Goal: Communication & Community: Answer question/provide support

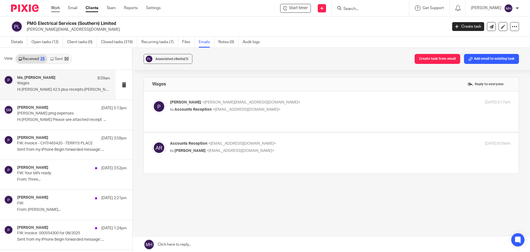
scroll to position [1, 0]
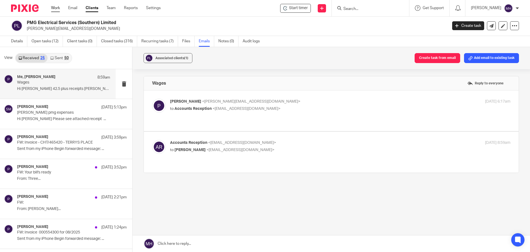
click at [57, 7] on link "Work" at bounding box center [55, 8] width 9 height 6
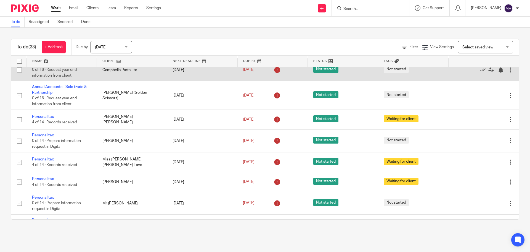
scroll to position [525, 0]
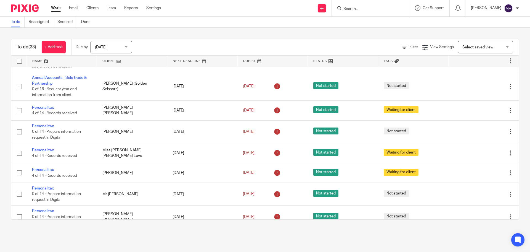
click at [366, 10] on input "Search" at bounding box center [368, 9] width 50 height 5
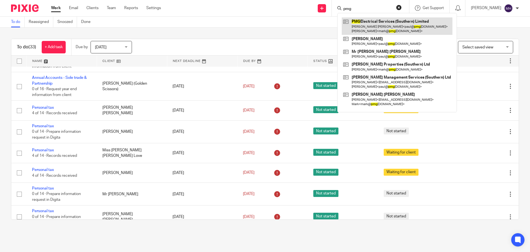
type input "pmg"
click at [368, 27] on link at bounding box center [397, 25] width 111 height 17
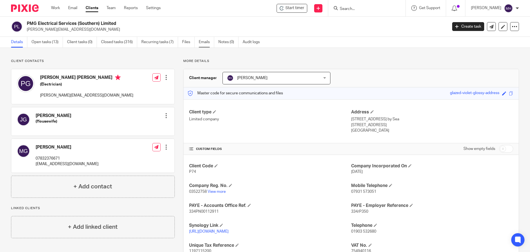
click at [207, 43] on link "Emails" at bounding box center [206, 42] width 15 height 11
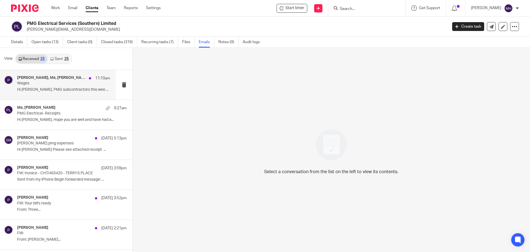
click at [55, 80] on div "Zoe Payne, Me, Paul 11:10am" at bounding box center [63, 78] width 93 height 6
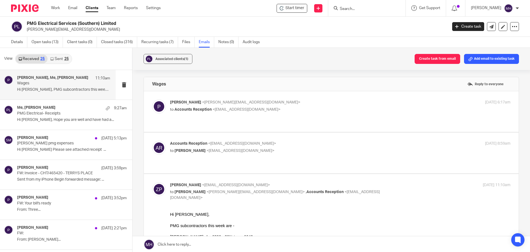
click at [311, 103] on p "Paul <paul@pmgelectrical.co.uk>" at bounding box center [283, 102] width 227 height 6
checkbox input "true"
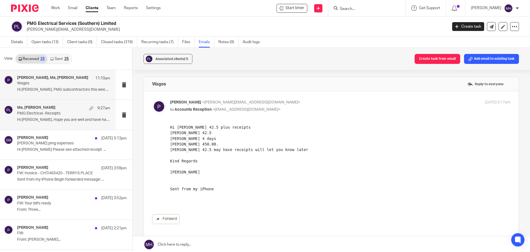
click at [63, 117] on div "Me, Anthony Flack 9:27am PMG Electrical- Receipts Hi Zoe, Hope you are well and…" at bounding box center [63, 114] width 93 height 19
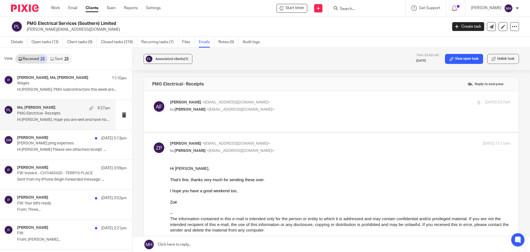
click at [283, 102] on p "Anthony Flack <aflack14@outlook.com>" at bounding box center [283, 102] width 227 height 6
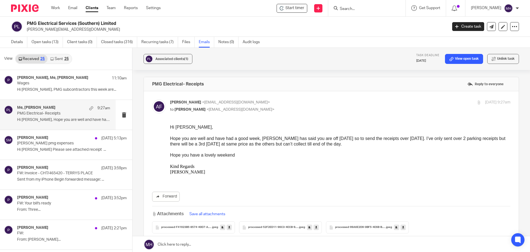
scroll to position [28, 0]
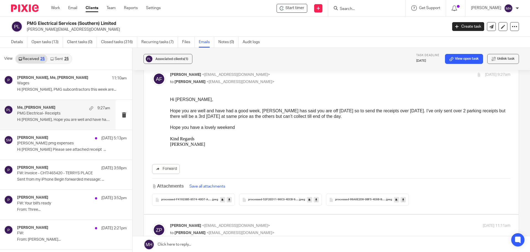
click at [183, 199] on span "processed-F41923B5-8574-40D7-ABFE-761E8F14F4A5" at bounding box center [186, 199] width 51 height 3
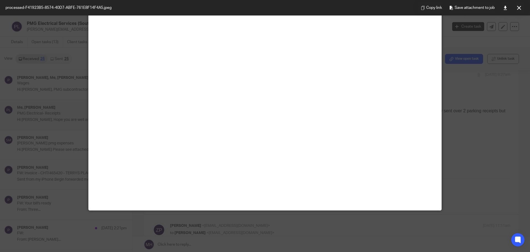
scroll to position [249, 0]
click at [520, 6] on icon at bounding box center [519, 8] width 4 height 4
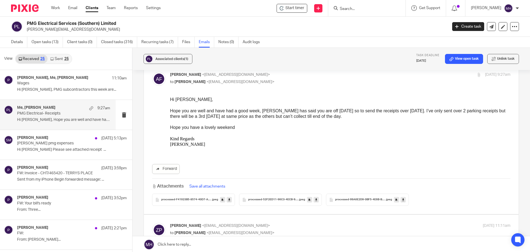
click at [281, 199] on span "processed-52F2ED11-96C3-4ECB-9362-E3757183F53A" at bounding box center [273, 199] width 51 height 3
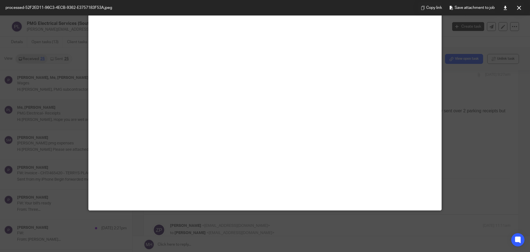
scroll to position [304, 0]
click at [518, 8] on icon at bounding box center [519, 8] width 4 height 4
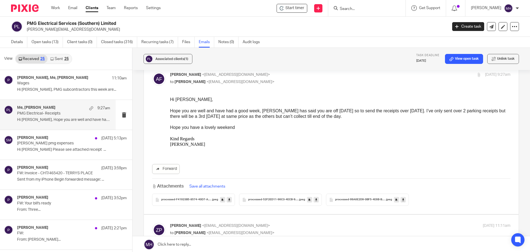
click at [361, 200] on span "processed-99A6E2D9-0BF5-4E6B-B3C8-09DAE62BB2AB" at bounding box center [360, 199] width 51 height 3
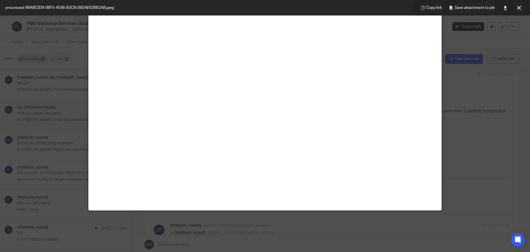
scroll to position [550, 0]
click at [521, 7] on icon at bounding box center [519, 8] width 4 height 4
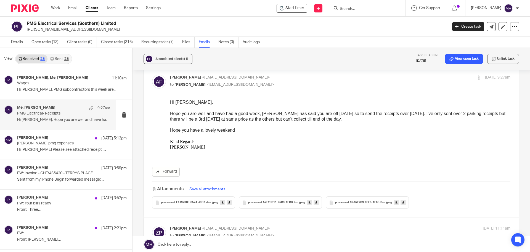
scroll to position [0, 0]
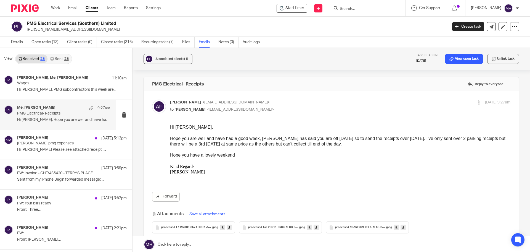
click at [306, 101] on p "Anthony Flack <aflack14@outlook.com>" at bounding box center [283, 102] width 227 height 6
checkbox input "false"
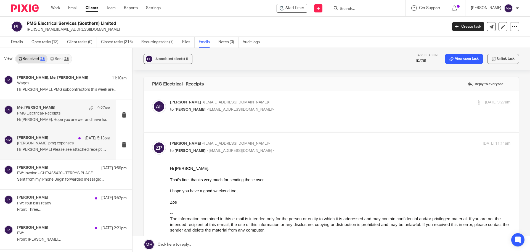
click at [43, 144] on p "Shane pmg expenses" at bounding box center [54, 143] width 75 height 5
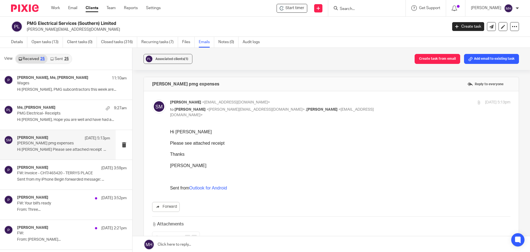
scroll to position [71, 0]
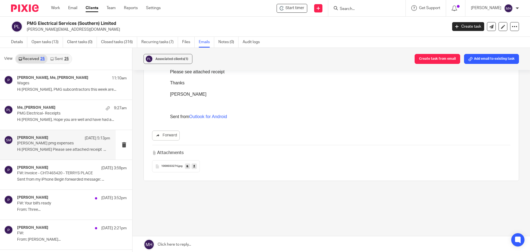
click at [165, 164] on span "1000033274" at bounding box center [169, 165] width 17 height 3
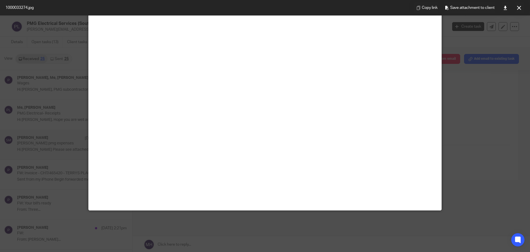
scroll to position [856, 0]
drag, startPoint x: 522, startPoint y: 5, endPoint x: 408, endPoint y: 44, distance: 120.1
click at [522, 5] on button at bounding box center [519, 7] width 11 height 11
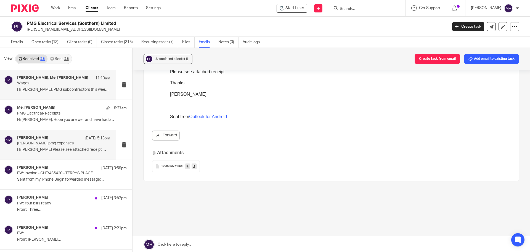
click at [62, 85] on p "Wages" at bounding box center [54, 83] width 75 height 5
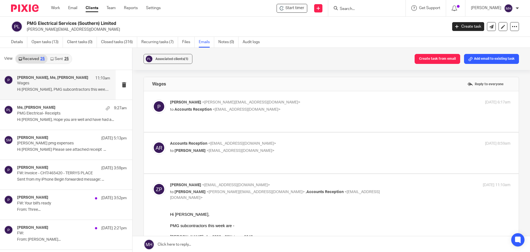
scroll to position [0, 0]
click at [322, 99] on label at bounding box center [331, 111] width 375 height 41
click at [152, 99] on input "checkbox" at bounding box center [152, 99] width 0 height 0
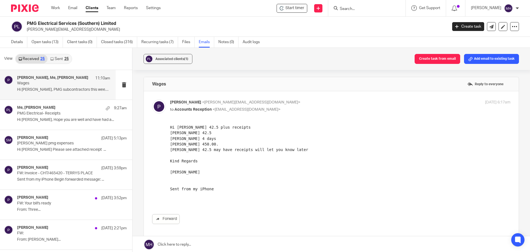
click at [321, 101] on p "Paul <paul@pmgelectrical.co.uk>" at bounding box center [283, 102] width 227 height 6
checkbox input "false"
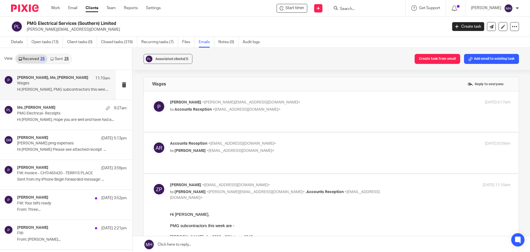
click at [314, 141] on p "Accounts Reception <accounts@boldenandlong.co.uk>" at bounding box center [283, 144] width 227 height 6
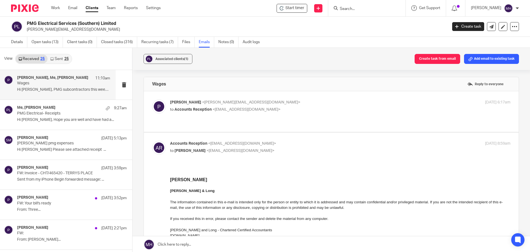
click at [152, 140] on input "checkbox" at bounding box center [152, 140] width 0 height 0
checkbox input "false"
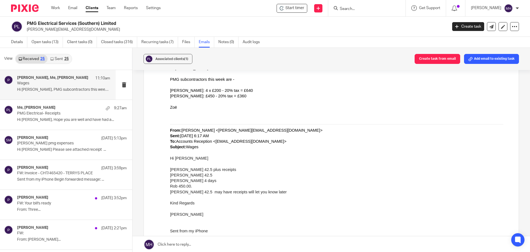
scroll to position [79, 0]
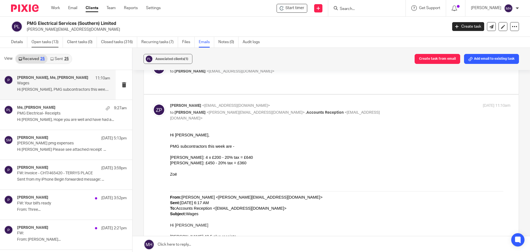
click at [47, 41] on link "Open tasks (13)" at bounding box center [46, 42] width 31 height 11
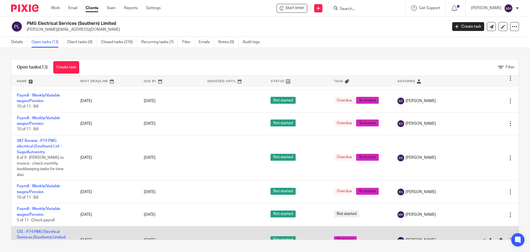
scroll to position [176, 0]
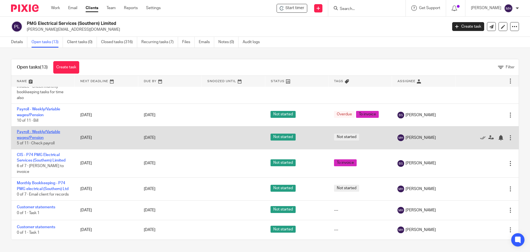
click at [28, 130] on link "Payroll - Weekly/Variable wages/Pension" at bounding box center [38, 134] width 43 height 9
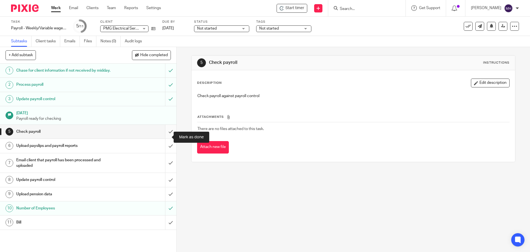
click at [165, 137] on input "submit" at bounding box center [88, 132] width 176 height 14
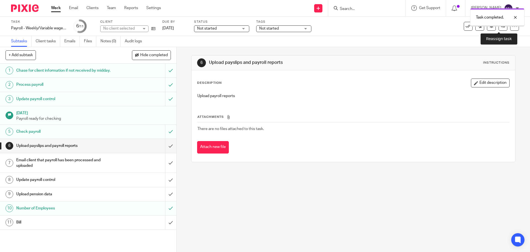
click at [499, 29] on link at bounding box center [503, 26] width 9 height 9
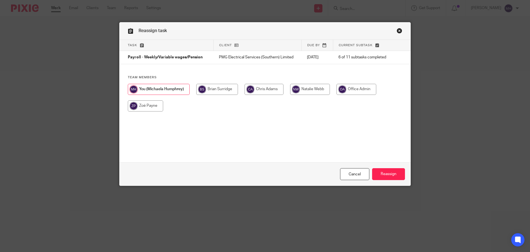
click at [142, 106] on input "radio" at bounding box center [145, 105] width 35 height 11
radio input "true"
click at [395, 175] on input "Reassign" at bounding box center [388, 174] width 33 height 12
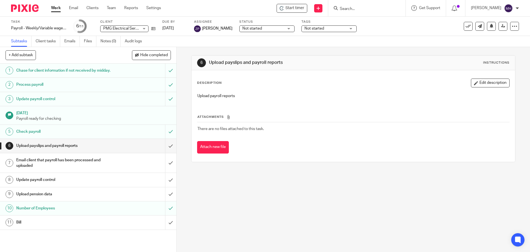
click at [57, 8] on link "Work" at bounding box center [56, 8] width 10 height 6
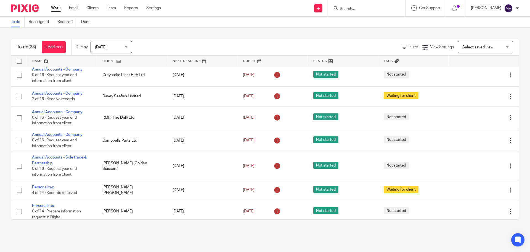
scroll to position [436, 0]
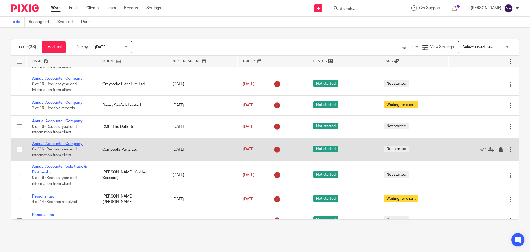
click at [71, 144] on link "Annual Accounts - Company" at bounding box center [57, 144] width 51 height 4
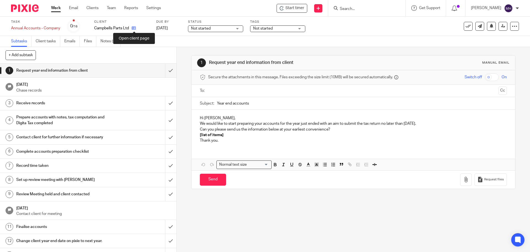
click at [135, 28] on icon at bounding box center [134, 28] width 4 height 4
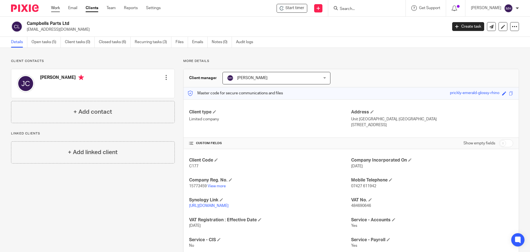
click at [56, 7] on link "Work" at bounding box center [55, 8] width 9 height 6
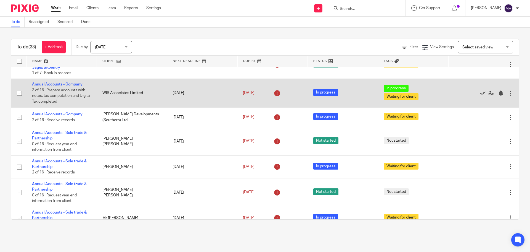
scroll to position [55, 0]
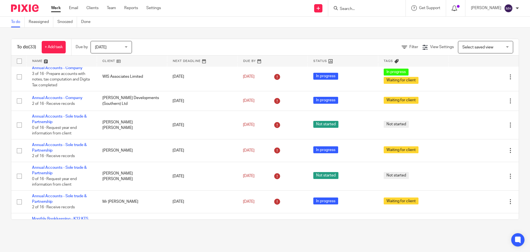
click at [452, 7] on icon at bounding box center [455, 9] width 6 height 6
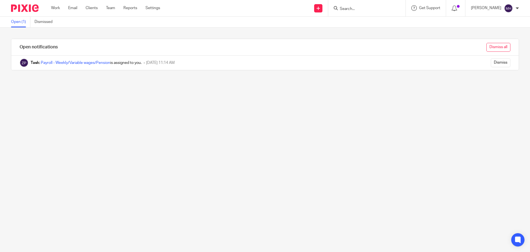
click at [495, 47] on input "Dismiss all" at bounding box center [499, 47] width 24 height 9
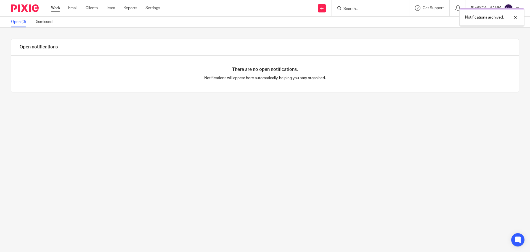
click at [53, 6] on link "Work" at bounding box center [55, 8] width 9 height 6
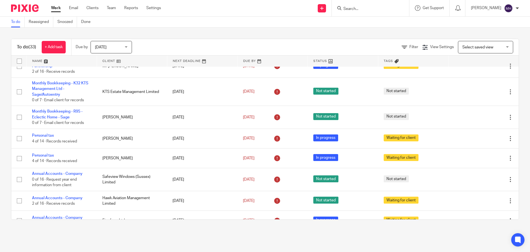
scroll to position [193, 0]
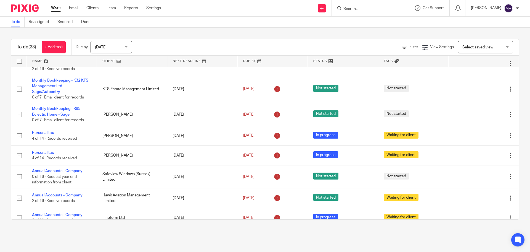
click at [350, 8] on input "Search" at bounding box center [368, 9] width 50 height 5
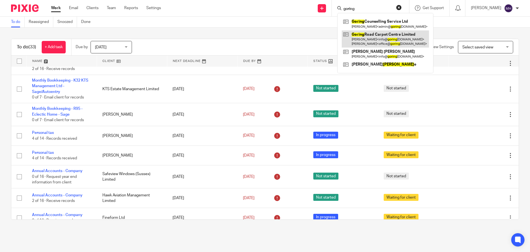
type input "goring"
click at [381, 38] on link at bounding box center [385, 38] width 87 height 17
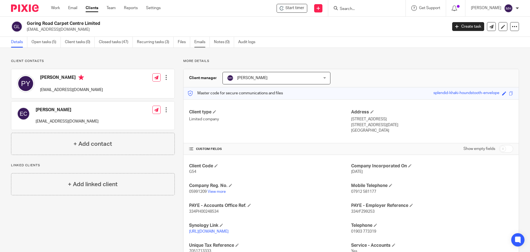
click at [204, 40] on link "Emails" at bounding box center [201, 42] width 15 height 11
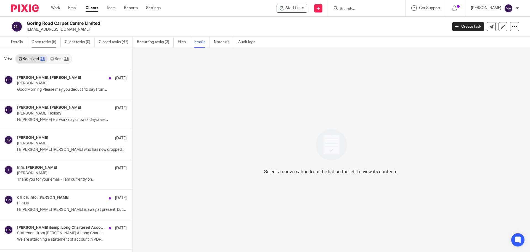
click at [48, 41] on link "Open tasks (5)" at bounding box center [45, 42] width 29 height 11
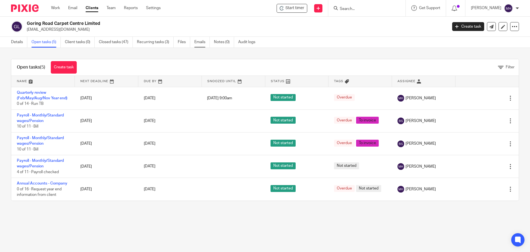
click at [203, 43] on link "Emails" at bounding box center [201, 42] width 15 height 11
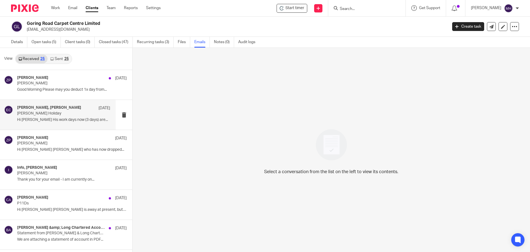
click at [78, 110] on div "[PERSON_NAME], [PERSON_NAME] [DATE]" at bounding box center [63, 108] width 93 height 6
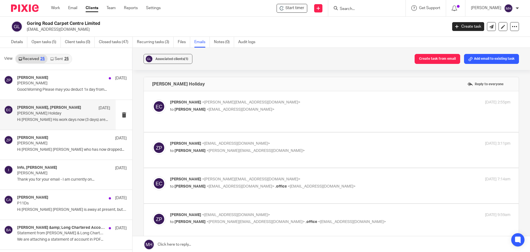
click at [297, 101] on p "Emma Clarke <emma@goringroadcarpets.co.uk>" at bounding box center [283, 102] width 227 height 6
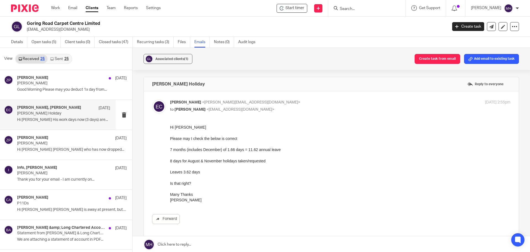
click at [300, 99] on label at bounding box center [331, 166] width 375 height 151
click at [152, 99] on input "checkbox" at bounding box center [152, 99] width 0 height 0
checkbox input "false"
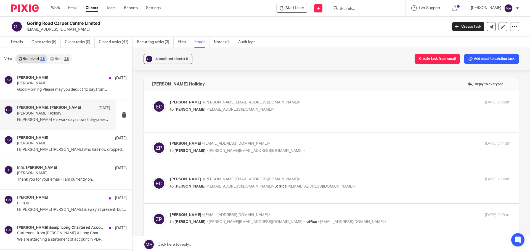
click at [314, 132] on label at bounding box center [331, 149] width 375 height 35
click at [152, 140] on input "checkbox" at bounding box center [152, 140] width 0 height 0
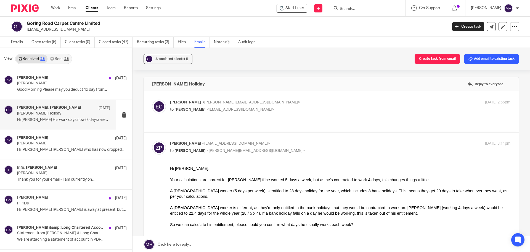
click at [152, 140] on input "checkbox" at bounding box center [152, 140] width 0 height 0
checkbox input "false"
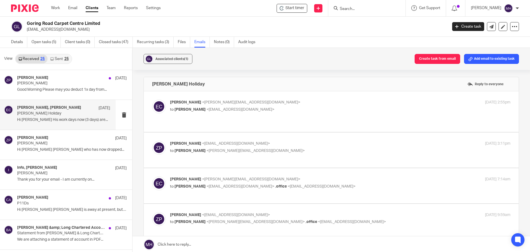
click at [351, 176] on p "Emma Clarke <emma@goringroadcarpets.co.uk>" at bounding box center [283, 179] width 227 height 6
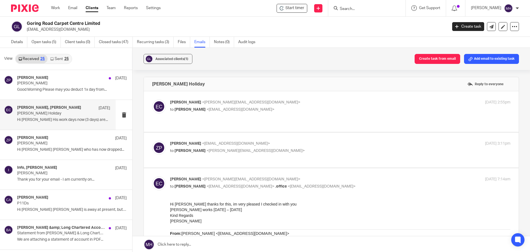
click at [152, 176] on input "checkbox" at bounding box center [152, 176] width 0 height 0
checkbox input "false"
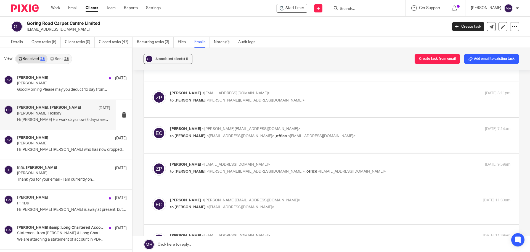
scroll to position [55, 0]
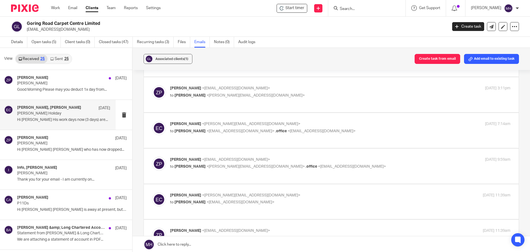
click at [349, 164] on p "to Emma Clarke <emma@goringroadcarpets.co.uk> , office <office@goringroadcarpet…" at bounding box center [283, 167] width 227 height 6
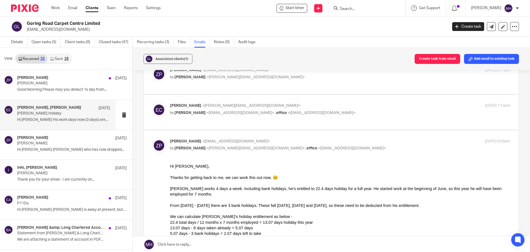
scroll to position [83, 0]
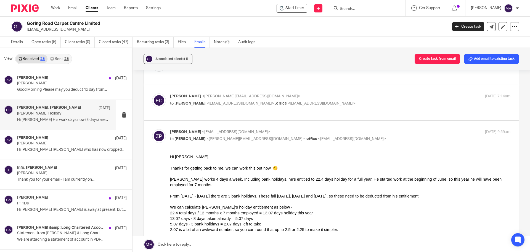
click at [366, 129] on p "Zoe Payne <zoe@boldenandlong.co.uk>" at bounding box center [283, 132] width 227 height 6
checkbox input "false"
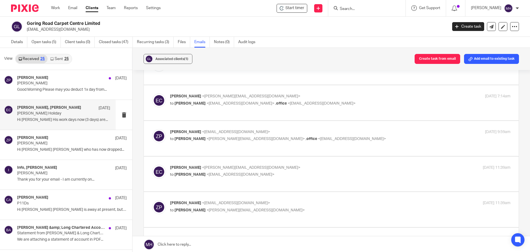
click at [348, 165] on p "Emma Clarke <emma@goringroadcarpets.co.uk>" at bounding box center [283, 168] width 227 height 6
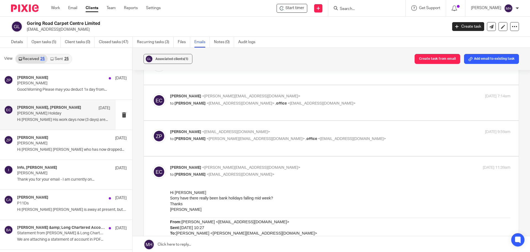
scroll to position [0, 0]
click at [348, 165] on p "Emma Clarke <emma@goringroadcarpets.co.uk>" at bounding box center [283, 168] width 227 height 6
checkbox input "false"
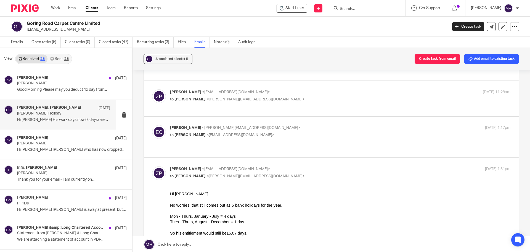
scroll to position [331, 0]
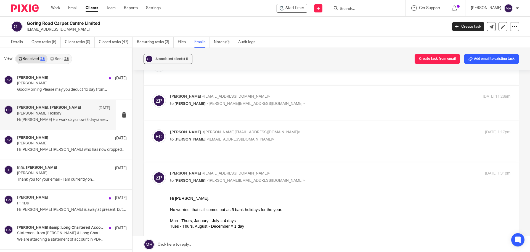
click at [152, 170] on input "checkbox" at bounding box center [152, 170] width 0 height 0
checkbox input "false"
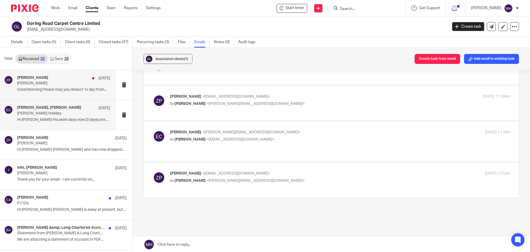
click at [66, 77] on div "Zoe Payne 11 Sep" at bounding box center [63, 78] width 93 height 6
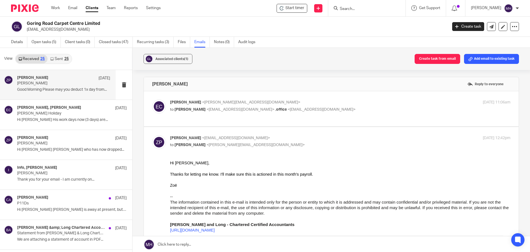
scroll to position [0, 0]
click at [349, 98] on label at bounding box center [331, 108] width 375 height 35
click at [152, 99] on input "checkbox" at bounding box center [152, 99] width 0 height 0
checkbox input "true"
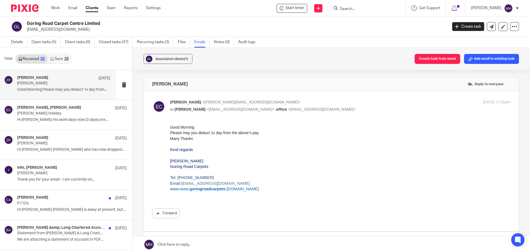
click at [355, 8] on input "Search" at bounding box center [364, 9] width 50 height 5
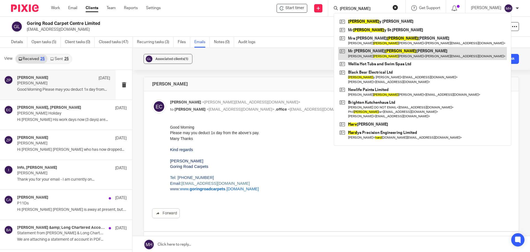
type input "harr"
click at [379, 53] on link at bounding box center [422, 53] width 169 height 13
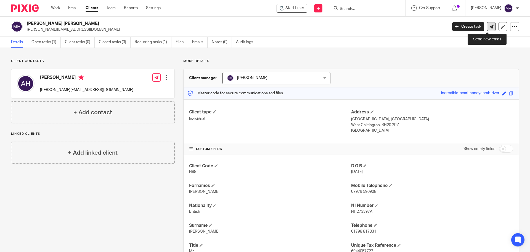
click at [490, 26] on icon at bounding box center [492, 27] width 4 height 4
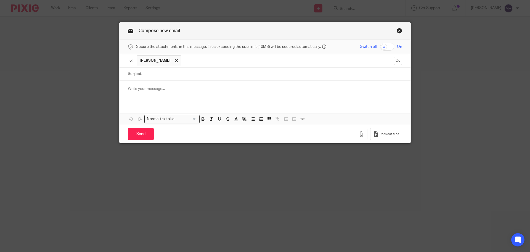
click at [159, 74] on input "Subject:" at bounding box center [273, 74] width 257 height 12
type input "Letter in the post"
click at [165, 90] on p at bounding box center [265, 89] width 275 height 6
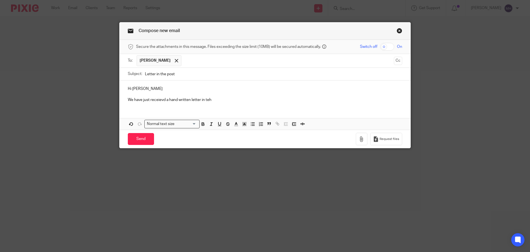
click at [189, 98] on p "We have just receievd a hand written letter in teh" at bounding box center [265, 100] width 275 height 6
click at [246, 101] on p "We have just receievd a hand written envelope with a letter in teh" at bounding box center [265, 100] width 275 height 6
click at [162, 98] on p "We have just receievd a hand written envelope with a letter inside this morning" at bounding box center [265, 100] width 275 height 6
click at [270, 100] on p "We have just receieved a hand written envelope with a letter inside this morning" at bounding box center [265, 100] width 275 height 6
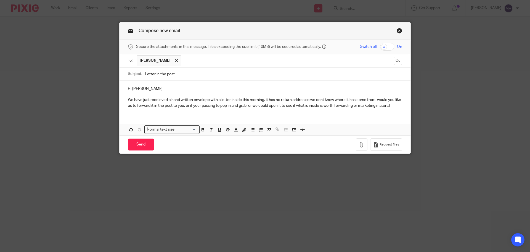
click at [159, 99] on p "We have just receieved a hand written envelope with a letter inside this mornin…" at bounding box center [265, 102] width 275 height 11
click at [161, 99] on p "We have just receieved a hand written envelope with a letter inside this mornin…" at bounding box center [265, 102] width 275 height 11
click at [149, 99] on p "We have just receieved a hand written envelope with a letter inside this mornin…" at bounding box center [265, 102] width 275 height 11
click at [220, 98] on p "We have just receieved a hand written envelope with a letter inside this mornin…" at bounding box center [265, 102] width 275 height 11
click at [161, 98] on p "We have just receieved a hand written envelope with a letter inside this mornin…" at bounding box center [265, 102] width 275 height 11
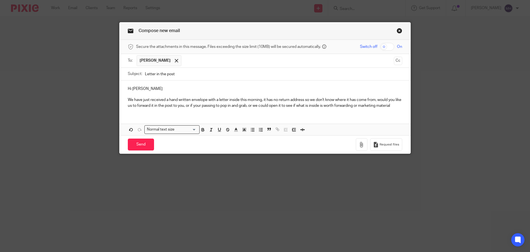
click at [402, 105] on div "Hi Tony We have just received a hand written envelope with a letter inside this…" at bounding box center [265, 96] width 291 height 32
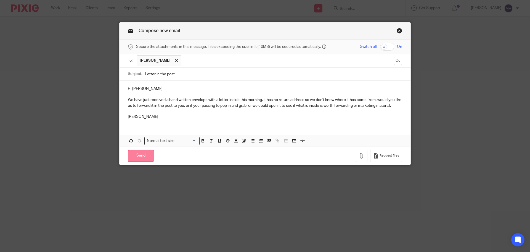
click at [136, 156] on input "Send" at bounding box center [141, 156] width 26 height 12
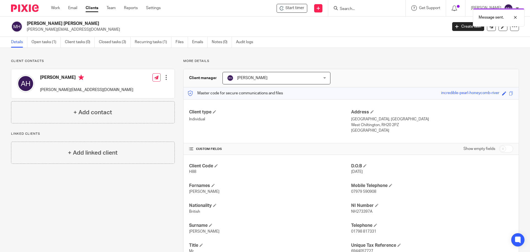
click at [360, 9] on div "Message sent." at bounding box center [395, 16] width 260 height 21
click at [354, 10] on input "Search" at bounding box center [364, 9] width 50 height 5
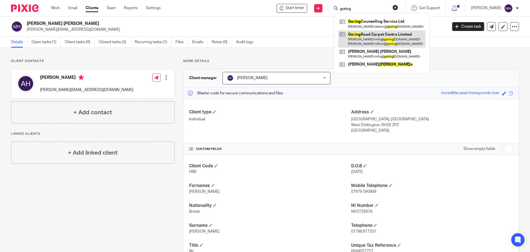
type input "goring"
click at [360, 33] on link at bounding box center [381, 38] width 87 height 17
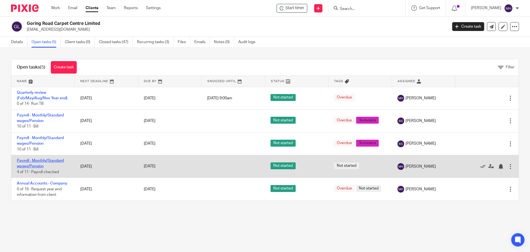
click at [49, 160] on link "Payroll - Monthly/Standard wages/Pension" at bounding box center [40, 163] width 47 height 9
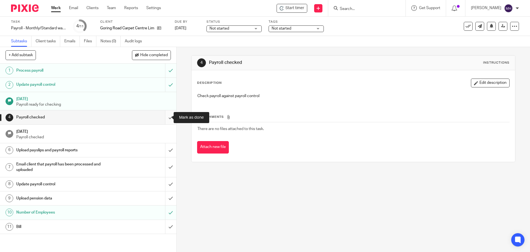
click at [164, 117] on input "submit" at bounding box center [88, 117] width 176 height 14
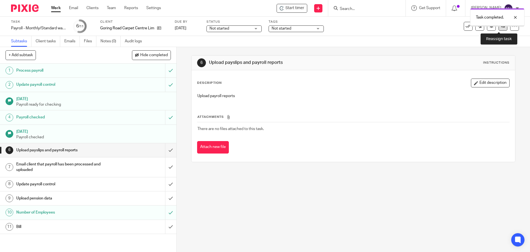
click at [502, 27] on link at bounding box center [503, 26] width 9 height 9
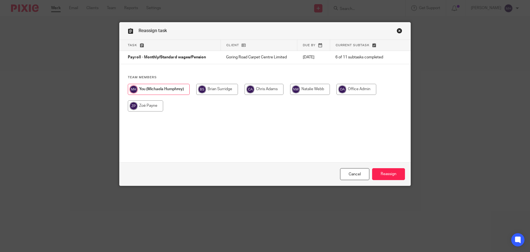
click at [141, 105] on input "radio" at bounding box center [145, 105] width 35 height 11
radio input "true"
drag, startPoint x: 394, startPoint y: 176, endPoint x: 396, endPoint y: 173, distance: 3.5
click at [394, 176] on input "Reassign" at bounding box center [388, 174] width 33 height 12
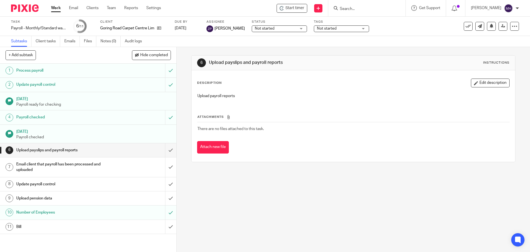
click at [56, 8] on link "Work" at bounding box center [56, 8] width 10 height 6
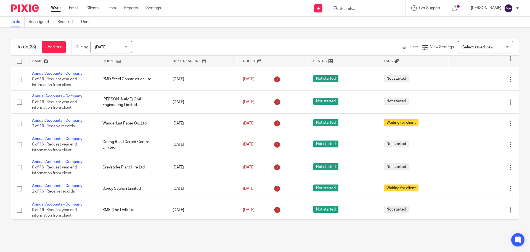
scroll to position [359, 0]
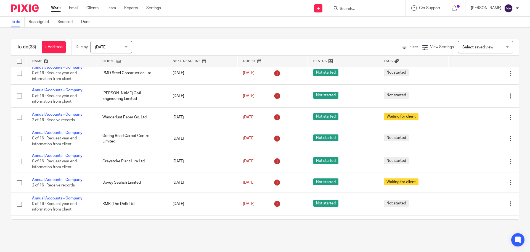
click at [58, 8] on link "Work" at bounding box center [56, 8] width 10 height 6
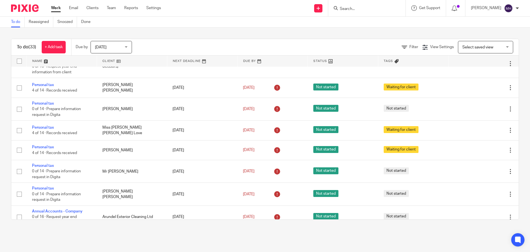
scroll to position [602, 0]
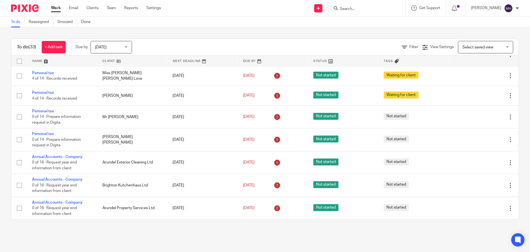
click at [57, 4] on div "Work Email Clients Team Reports Settings Work Email Clients Team Reports Settin…" at bounding box center [108, 8] width 124 height 16
click at [56, 8] on link "Work" at bounding box center [56, 8] width 10 height 6
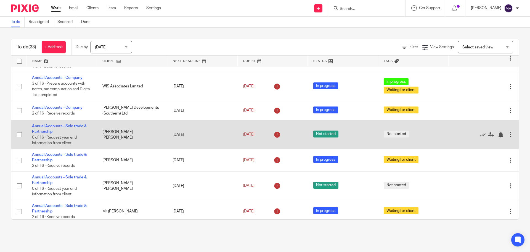
scroll to position [55, 0]
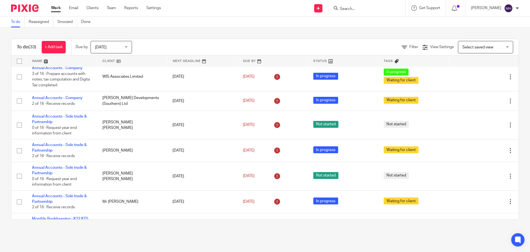
click at [358, 9] on input "Search" at bounding box center [364, 9] width 50 height 5
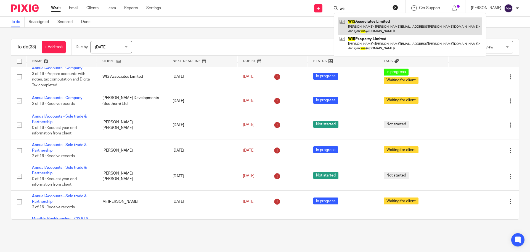
type input "wis"
click at [369, 28] on link at bounding box center [410, 25] width 144 height 17
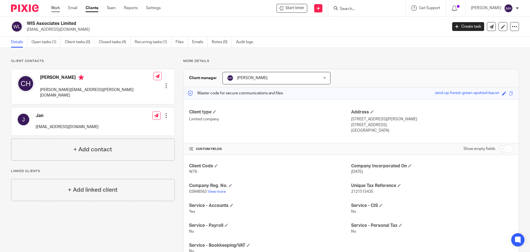
click at [53, 6] on link "Work" at bounding box center [55, 8] width 9 height 6
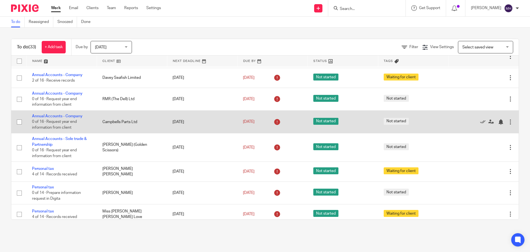
scroll to position [436, 0]
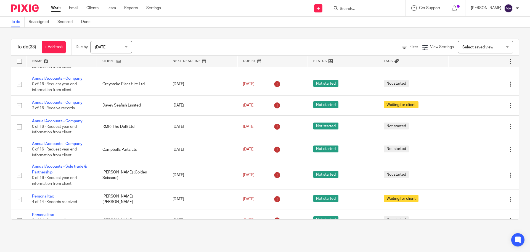
click at [56, 9] on link "Work" at bounding box center [56, 8] width 10 height 6
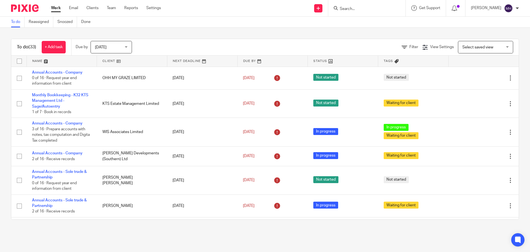
click at [57, 8] on link "Work" at bounding box center [56, 8] width 10 height 6
click at [452, 7] on icon at bounding box center [455, 9] width 6 height 6
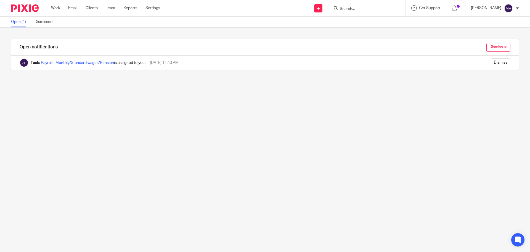
click at [494, 46] on input "Dismiss all" at bounding box center [499, 47] width 24 height 9
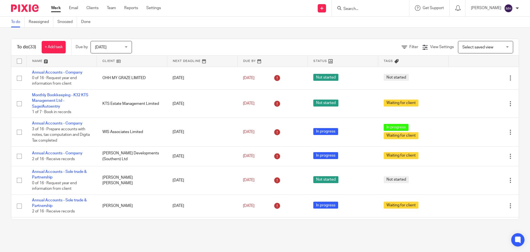
click at [355, 11] on input "Search" at bounding box center [368, 9] width 50 height 5
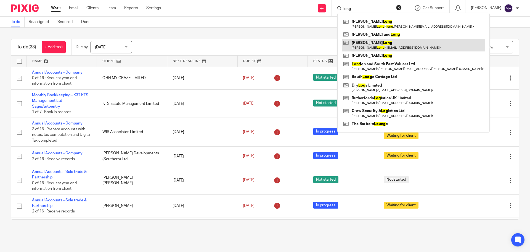
type input "long"
click at [371, 45] on link at bounding box center [414, 45] width 144 height 13
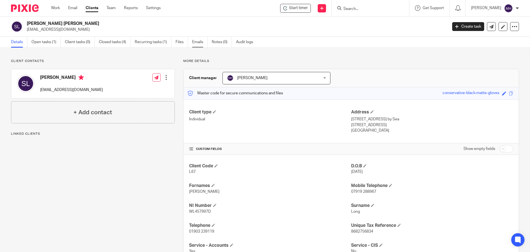
click at [196, 43] on link "Emails" at bounding box center [199, 42] width 15 height 11
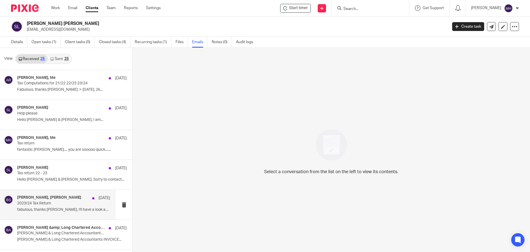
click at [67, 198] on div "[PERSON_NAME], [PERSON_NAME] [DATE]" at bounding box center [63, 198] width 93 height 6
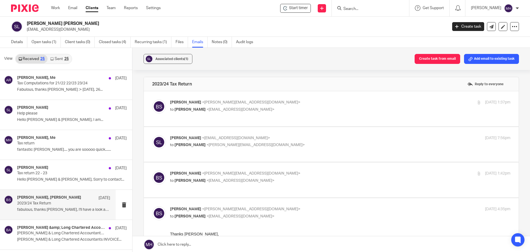
click at [340, 105] on p "Brian Surridge <brian@boldenandlong.co.uk>" at bounding box center [283, 102] width 227 height 6
checkbox input "true"
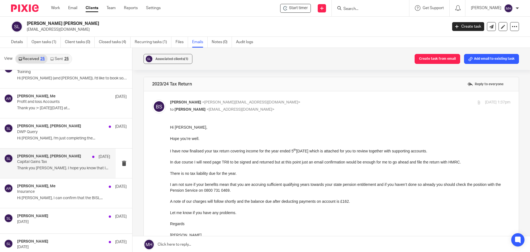
scroll to position [193, 0]
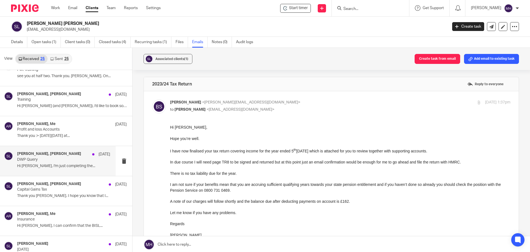
click at [63, 160] on p "DWP Query" at bounding box center [54, 159] width 75 height 5
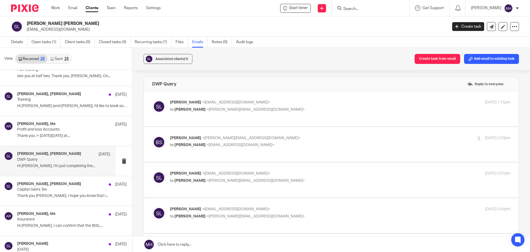
scroll to position [0, 0]
click at [301, 97] on label at bounding box center [331, 108] width 375 height 35
click at [152, 99] on input "checkbox" at bounding box center [152, 99] width 0 height 0
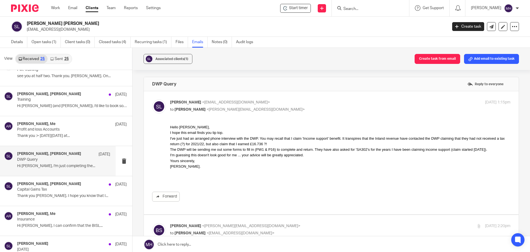
click at [337, 100] on p "Steve Long <steve222long@gmail.com>" at bounding box center [283, 102] width 227 height 6
checkbox input "false"
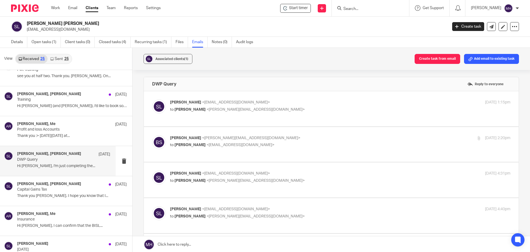
click at [337, 132] on label at bounding box center [331, 144] width 375 height 35
click at [152, 135] on input "checkbox" at bounding box center [152, 135] width 0 height 0
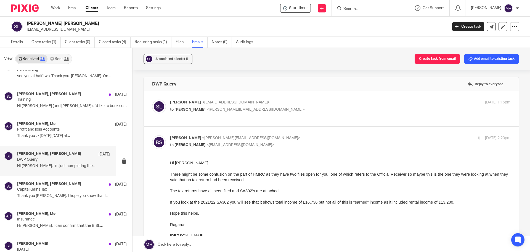
click at [331, 144] on p "to Steve Long <steve222long@gmail.com>" at bounding box center [283, 145] width 227 height 6
checkbox input "false"
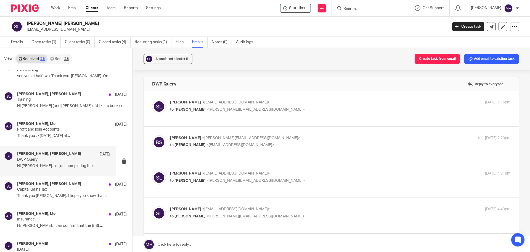
click at [339, 170] on p "Steve Long <steve222long@gmail.com>" at bounding box center [283, 173] width 227 height 6
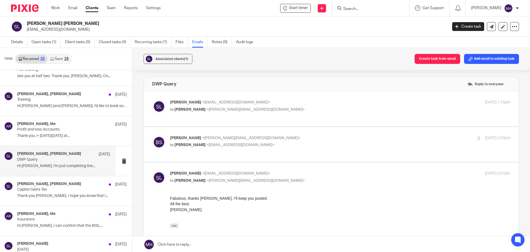
click at [345, 165] on label at bounding box center [331, 213] width 375 height 102
click at [152, 170] on input "checkbox" at bounding box center [152, 170] width 0 height 0
checkbox input "false"
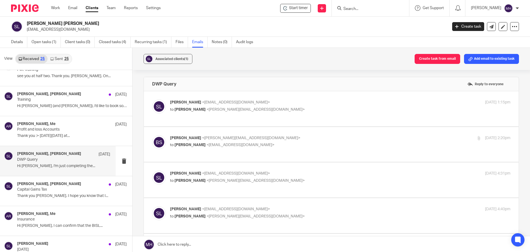
drag, startPoint x: 331, startPoint y: 203, endPoint x: 304, endPoint y: 152, distance: 57.8
click at [331, 206] on p "Steve Long <steve222long@gmail.com>" at bounding box center [283, 209] width 227 height 6
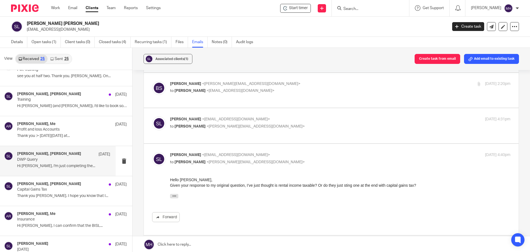
scroll to position [83, 0]
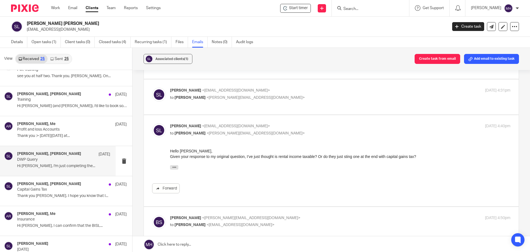
click at [319, 123] on p "Steve Long <steve222long@gmail.com>" at bounding box center [283, 126] width 227 height 6
checkbox input "false"
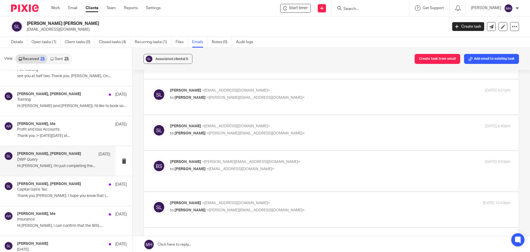
click at [313, 161] on div "Brian Surridge <brian@boldenandlong.co.uk> to Steve Long <steve222long@gmail.co…" at bounding box center [283, 165] width 227 height 13
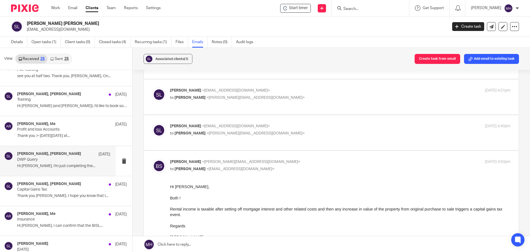
scroll to position [110, 0]
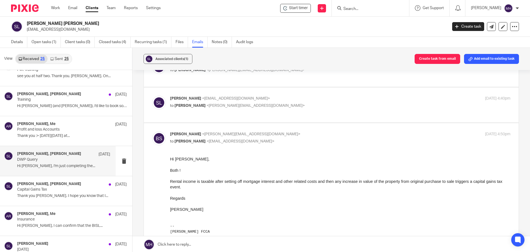
click at [152, 131] on input "checkbox" at bounding box center [152, 131] width 0 height 0
checkbox input "false"
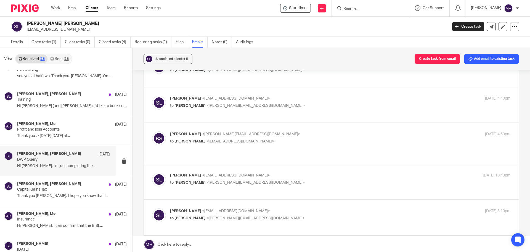
click at [318, 172] on p "Steve Long <steve222long@gmail.com>" at bounding box center [283, 175] width 227 height 6
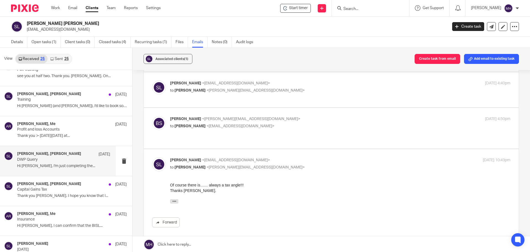
scroll to position [138, 0]
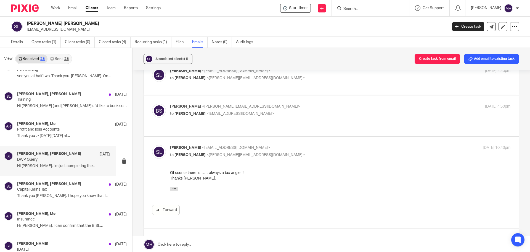
click at [323, 145] on p "Steve Long <steve222long@gmail.com>" at bounding box center [283, 148] width 227 height 6
checkbox input "false"
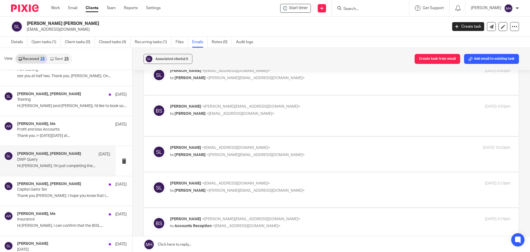
click at [317, 172] on label at bounding box center [331, 189] width 375 height 35
click at [152, 180] on input "checkbox" at bounding box center [152, 180] width 0 height 0
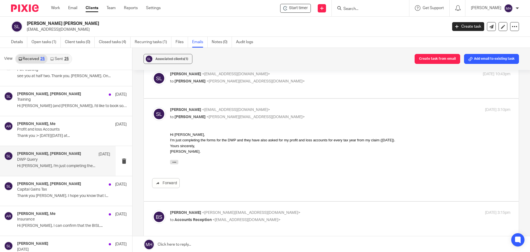
scroll to position [221, 0]
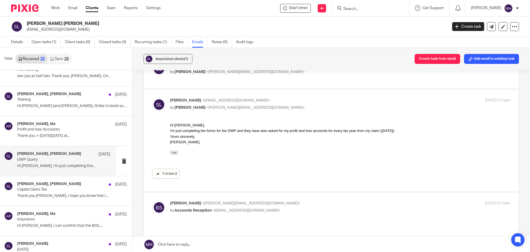
click at [314, 97] on p "Steve Long <steve222long@gmail.com>" at bounding box center [283, 100] width 227 height 6
checkbox input "false"
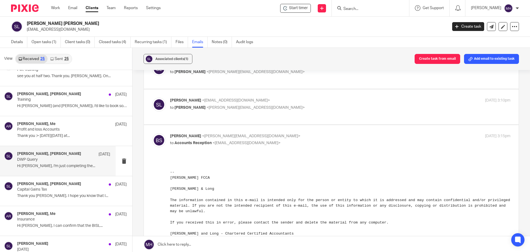
click at [305, 133] on p "Brian Surridge <brian@boldenandlong.co.uk>" at bounding box center [283, 136] width 227 height 6
checkbox input "false"
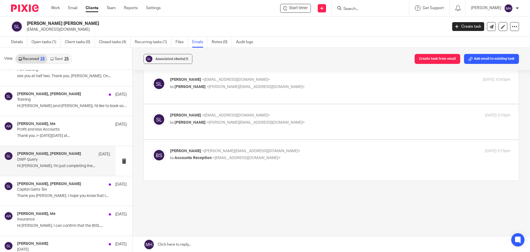
scroll to position [190, 0]
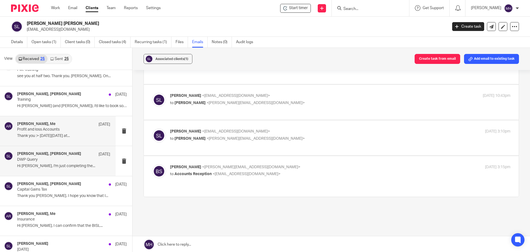
click at [72, 126] on div "Steve Long, Me 24 Apr 2024" at bounding box center [63, 125] width 93 height 6
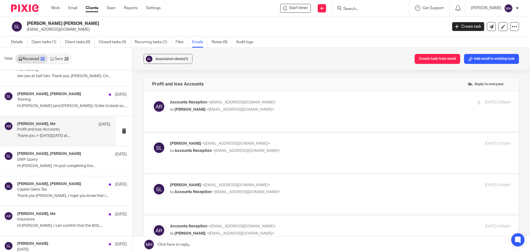
scroll to position [0, 0]
click at [299, 99] on p "Accounts Reception <accounts@boldenandlong.co.uk>" at bounding box center [283, 102] width 227 height 6
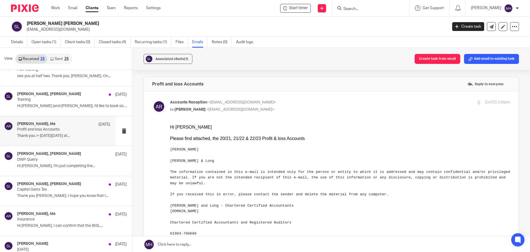
click at [323, 105] on p "Accounts Reception <accounts@boldenandlong.co.uk>" at bounding box center [283, 102] width 227 height 6
checkbox input "false"
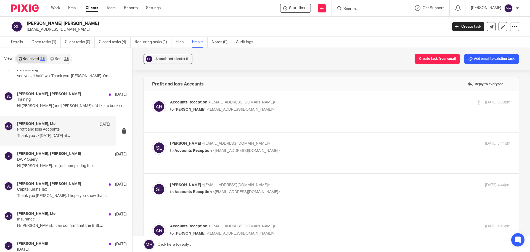
click at [320, 141] on p "Steve Long <steve222long@gmail.com>" at bounding box center [283, 144] width 227 height 6
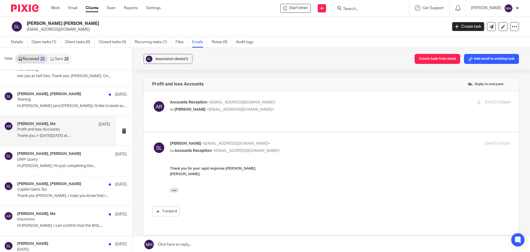
click at [318, 141] on p "Steve Long <steve222long@gmail.com>" at bounding box center [283, 144] width 227 height 6
checkbox input "false"
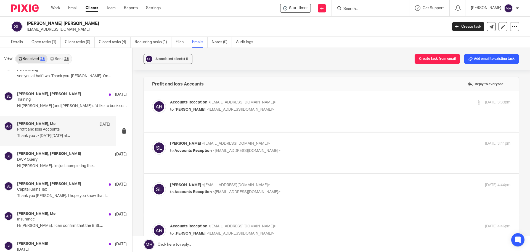
click at [317, 174] on label at bounding box center [331, 194] width 375 height 41
click at [152, 182] on input "checkbox" at bounding box center [152, 182] width 0 height 0
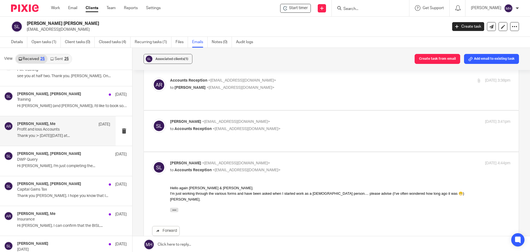
scroll to position [55, 0]
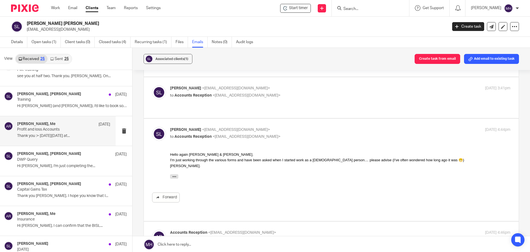
click at [352, 127] on p "Steve Long <steve222long@gmail.com>" at bounding box center [283, 130] width 227 height 6
checkbox input "false"
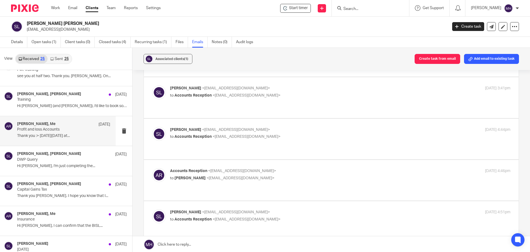
click at [342, 160] on label at bounding box center [331, 180] width 375 height 41
click at [152, 168] on input "checkbox" at bounding box center [152, 168] width 0 height 0
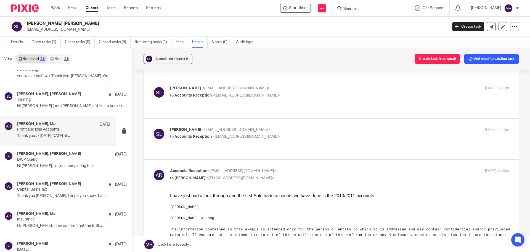
scroll to position [0, 0]
click at [152, 168] on input "checkbox" at bounding box center [152, 168] width 0 height 0
checkbox input "false"
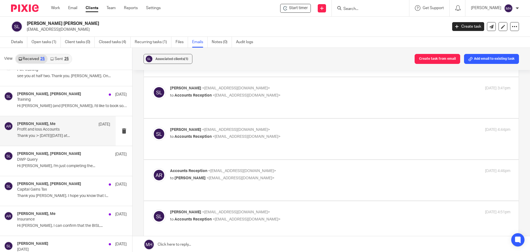
click at [328, 209] on p "Steve Long <steve222long@gmail.com>" at bounding box center [283, 212] width 227 height 6
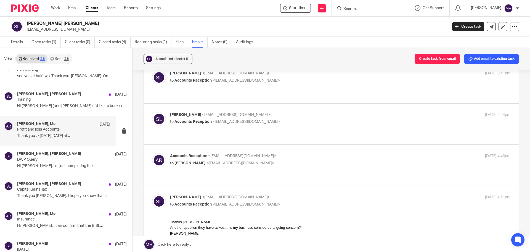
scroll to position [83, 0]
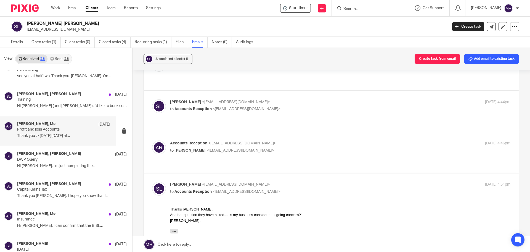
click at [310, 181] on p "Steve Long <steve222long@gmail.com>" at bounding box center [283, 184] width 227 height 6
checkbox input "false"
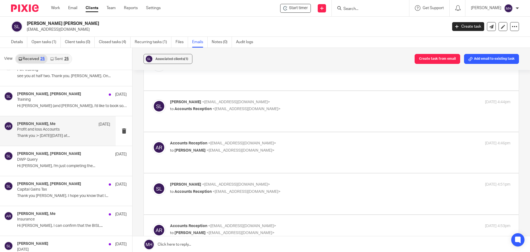
click at [317, 223] on p "Accounts Reception <accounts@boldenandlong.co.uk>" at bounding box center [283, 226] width 227 height 6
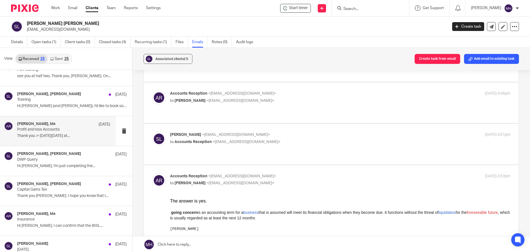
scroll to position [138, 0]
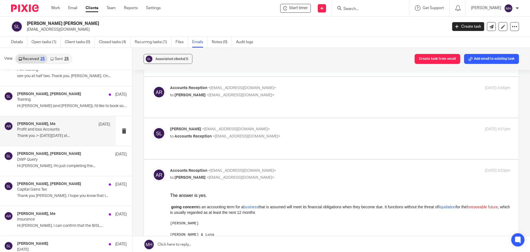
click at [152, 167] on input "checkbox" at bounding box center [152, 167] width 0 height 0
checkbox input "false"
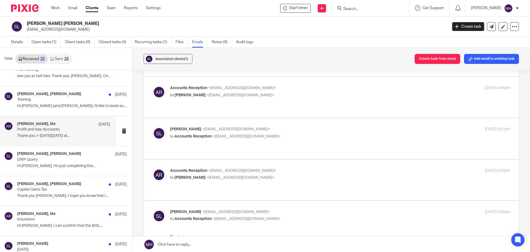
click at [314, 209] on p "Steve Long <steve222long@gmail.com>" at bounding box center [283, 212] width 227 height 6
checkbox input "false"
click at [54, 101] on p "Training" at bounding box center [54, 99] width 75 height 5
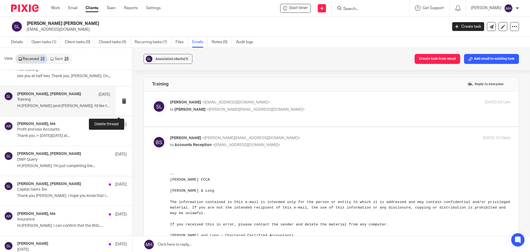
scroll to position [0, 0]
click at [304, 98] on label at bounding box center [331, 108] width 375 height 35
click at [152, 99] on input "checkbox" at bounding box center [152, 99] width 0 height 0
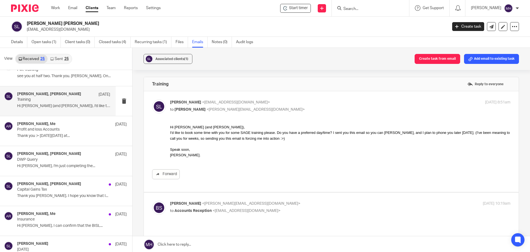
click at [306, 99] on label at bounding box center [331, 141] width 375 height 101
click at [152, 99] on input "checkbox" at bounding box center [152, 99] width 0 height 0
checkbox input "false"
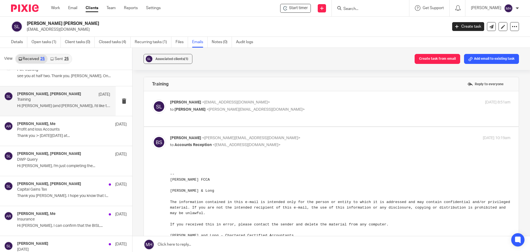
click at [319, 143] on p "to Accounts Reception <accounts@boldenandlong.co.uk>" at bounding box center [283, 145] width 227 height 6
checkbox input "false"
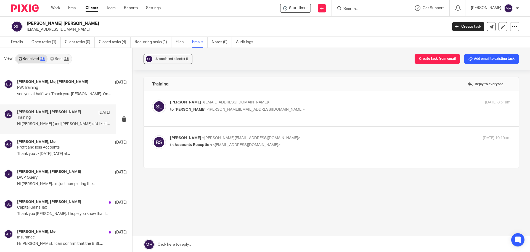
scroll to position [166, 0]
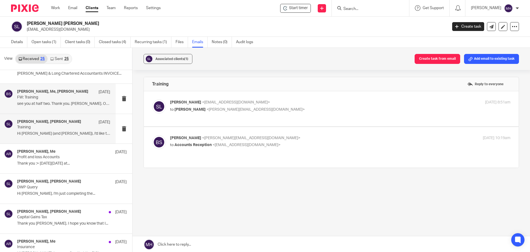
click at [72, 98] on p "FW: Training" at bounding box center [54, 97] width 75 height 5
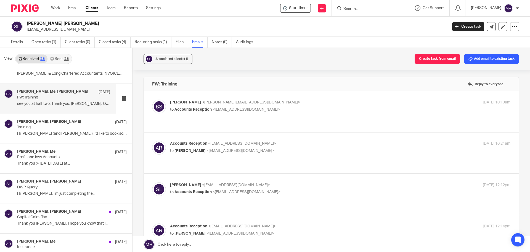
scroll to position [0, 0]
click at [314, 99] on label at bounding box center [331, 111] width 375 height 41
click at [152, 99] on input "checkbox" at bounding box center [152, 99] width 0 height 0
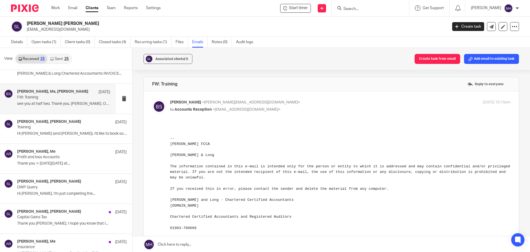
click at [313, 98] on label at bounding box center [331, 215] width 375 height 248
click at [152, 99] on input "checkbox" at bounding box center [152, 99] width 0 height 0
checkbox input "false"
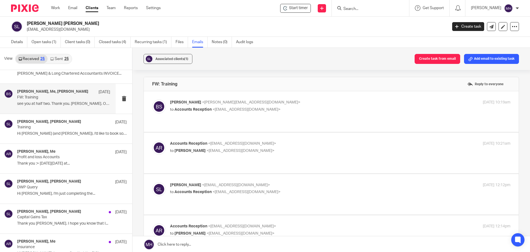
click at [317, 141] on p "Accounts Reception <accounts@boldenandlong.co.uk>" at bounding box center [283, 144] width 227 height 6
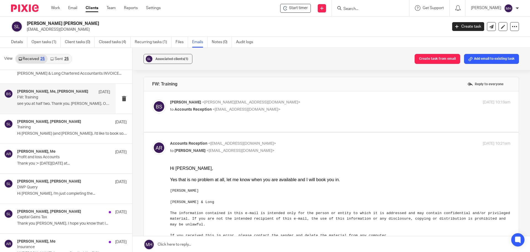
click at [152, 140] on input "checkbox" at bounding box center [152, 140] width 0 height 0
checkbox input "false"
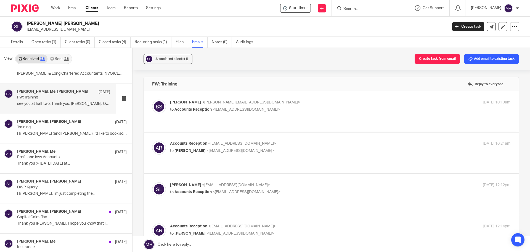
click at [330, 182] on p "Steve Long <steve222long@gmail.com>" at bounding box center [283, 185] width 227 height 6
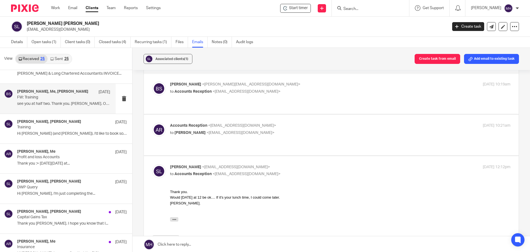
scroll to position [28, 0]
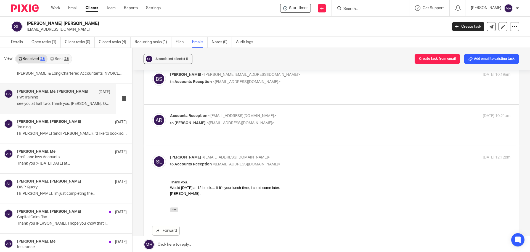
click at [317, 154] on p "Steve Long <steve222long@gmail.com>" at bounding box center [283, 157] width 227 height 6
checkbox input "false"
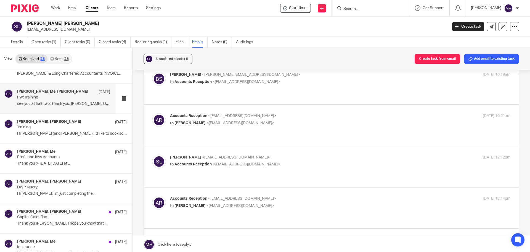
click at [320, 187] on label at bounding box center [331, 207] width 375 height 41
click at [152, 195] on input "checkbox" at bounding box center [152, 195] width 0 height 0
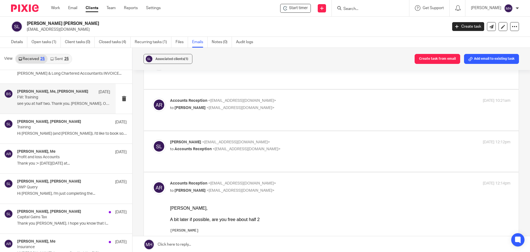
scroll to position [55, 0]
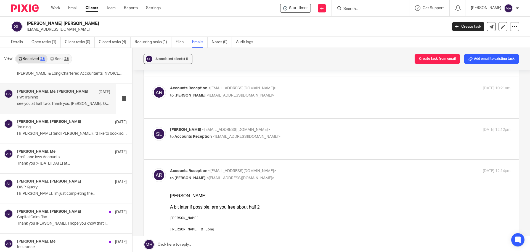
click at [311, 168] on p "Accounts Reception <accounts@boldenandlong.co.uk>" at bounding box center [283, 171] width 227 height 6
checkbox input "false"
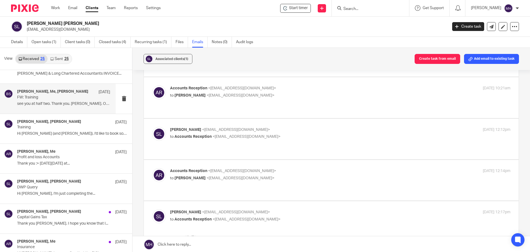
click at [315, 209] on p "Steve Long <steve222long@gmail.com>" at bounding box center [283, 212] width 227 height 6
checkbox input "false"
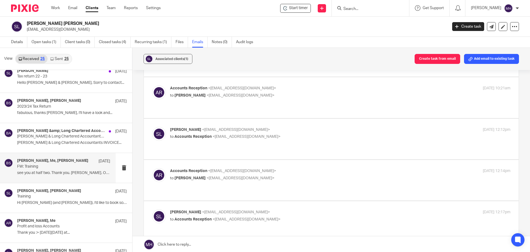
scroll to position [83, 0]
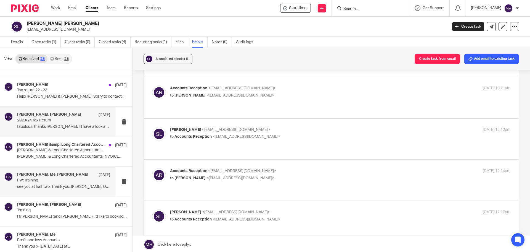
click at [78, 120] on p "2023/24 Tax Return" at bounding box center [54, 120] width 75 height 5
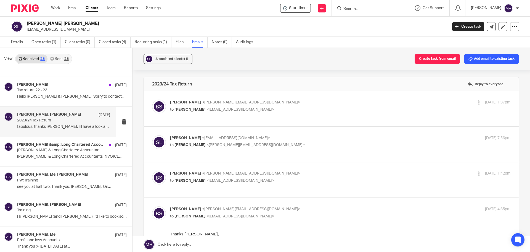
scroll to position [0, 0]
click at [332, 99] on p "Brian Surridge <brian@boldenandlong.co.uk>" at bounding box center [283, 102] width 227 height 6
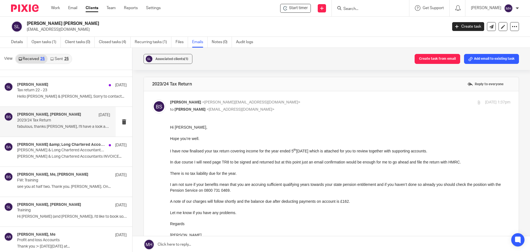
click at [335, 104] on p "Brian Surridge <brian@boldenandlong.co.uk>" at bounding box center [283, 102] width 227 height 6
checkbox input "false"
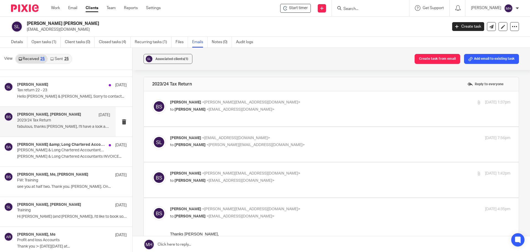
click at [333, 142] on p "to Brian Surridge <brian@boldenandlong.co.uk>" at bounding box center [283, 145] width 227 height 6
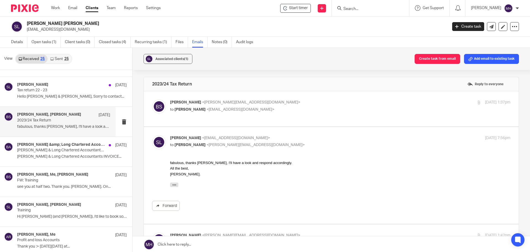
click at [329, 135] on p "Steve Long <steve222long@gmail.com>" at bounding box center [283, 138] width 227 height 6
checkbox input "false"
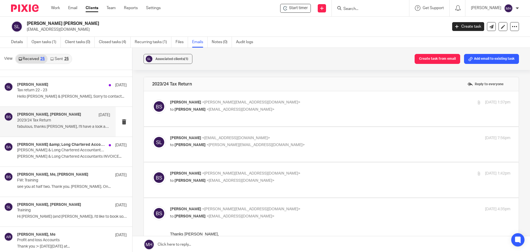
click at [330, 170] on p "Brian Surridge <brian@boldenandlong.co.uk>" at bounding box center [283, 173] width 227 height 6
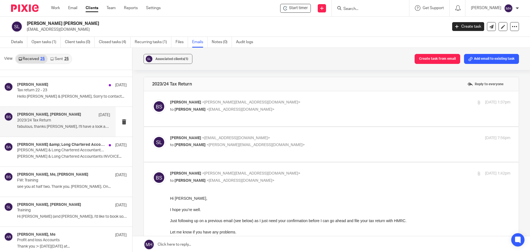
click at [152, 170] on input "checkbox" at bounding box center [152, 170] width 0 height 0
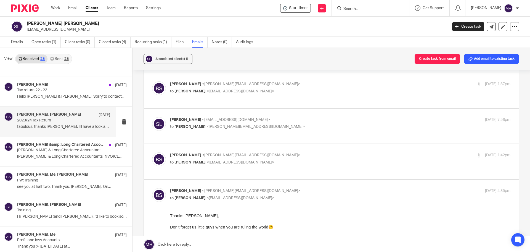
scroll to position [28, 0]
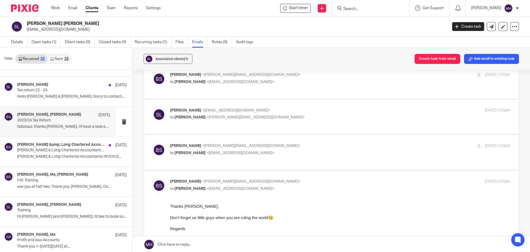
click at [321, 144] on p "Brian Surridge <brian@boldenandlong.co.uk>" at bounding box center [283, 146] width 227 height 6
checkbox input "true"
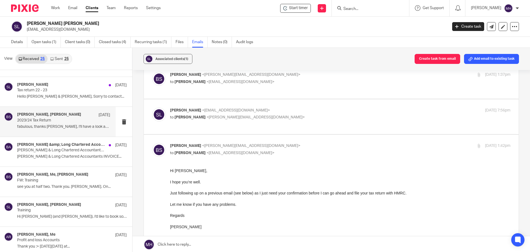
scroll to position [0, 0]
click at [310, 101] on label at bounding box center [331, 116] width 375 height 35
click at [152, 107] on input "checkbox" at bounding box center [152, 107] width 0 height 0
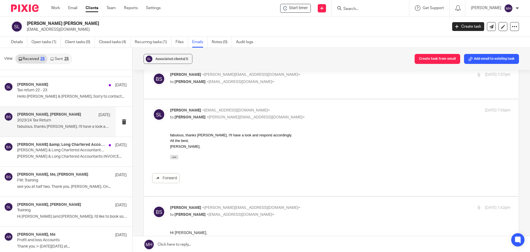
click at [315, 107] on p "Steve Long <steve222long@gmail.com>" at bounding box center [283, 110] width 227 height 6
checkbox input "false"
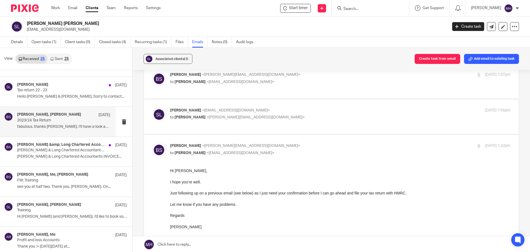
click at [316, 143] on p "Brian Surridge <brian@boldenandlong.co.uk>" at bounding box center [283, 146] width 227 height 6
checkbox input "false"
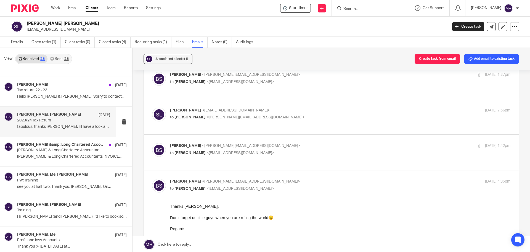
scroll to position [83, 0]
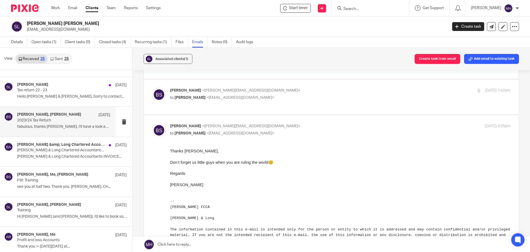
click at [310, 123] on p "Brian Surridge <brian@boldenandlong.co.uk>" at bounding box center [283, 126] width 227 height 6
checkbox input "false"
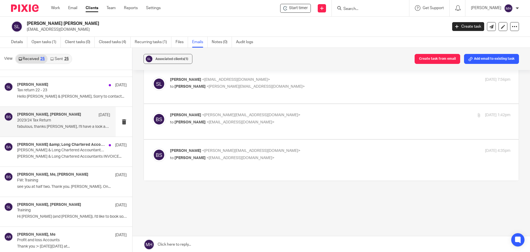
scroll to position [43, 0]
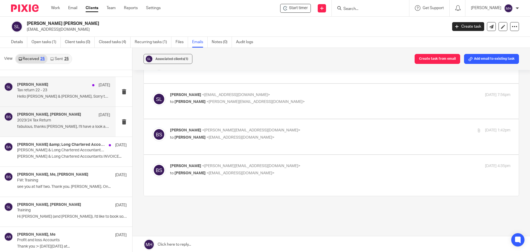
click at [64, 87] on div "Steve Long 28 Jan" at bounding box center [63, 85] width 93 height 6
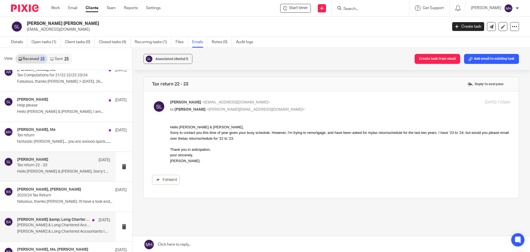
scroll to position [0, 0]
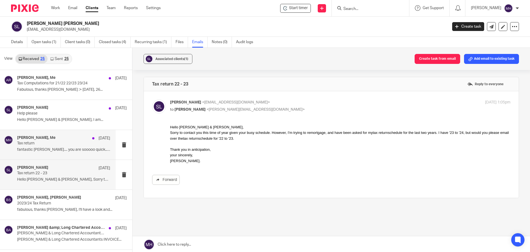
click at [63, 144] on p "Tax return" at bounding box center [54, 143] width 75 height 5
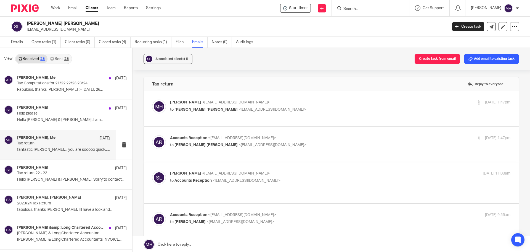
click at [306, 102] on p "Michaela Humphrey <accounts@boldenandlong.co.uk>" at bounding box center [283, 102] width 227 height 6
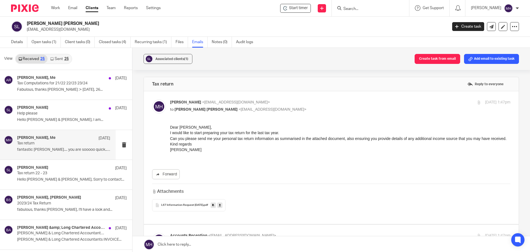
click at [300, 101] on p "Michaela Humphrey <accounts@boldenandlong.co.uk>" at bounding box center [283, 102] width 227 height 6
checkbox input "false"
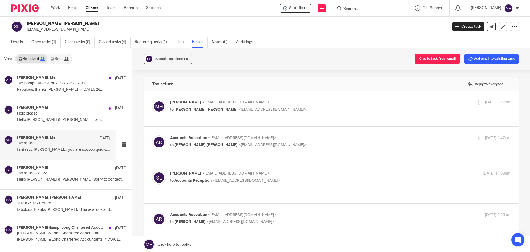
click at [307, 141] on p "Accounts Reception <accounts@boldenandlong.co.uk>" at bounding box center [283, 138] width 227 height 6
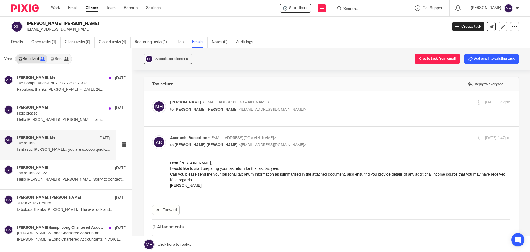
click at [315, 141] on p "Accounts Reception <accounts@boldenandlong.co.uk>" at bounding box center [283, 138] width 227 height 6
checkbox input "false"
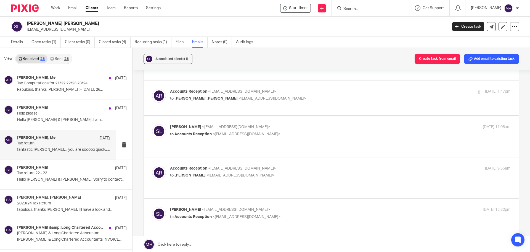
scroll to position [55, 0]
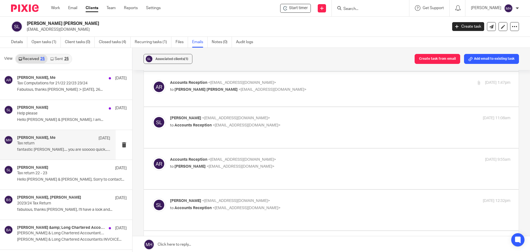
click at [310, 121] on p "Steve Long <steve222long@gmail.com>" at bounding box center [283, 118] width 227 height 6
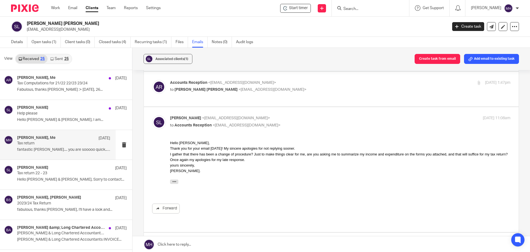
scroll to position [0, 0]
click at [310, 121] on p "Steve Long <steve222long@gmail.com>" at bounding box center [283, 118] width 227 height 6
checkbox input "false"
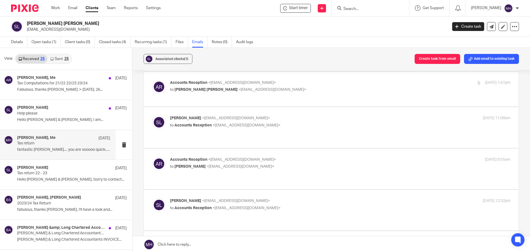
click at [305, 162] on p "Accounts Reception <accounts@boldenandlong.co.uk>" at bounding box center [283, 160] width 227 height 6
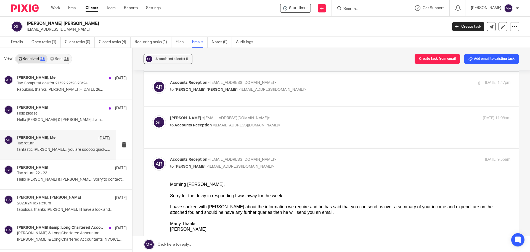
click at [307, 162] on p "Accounts Reception <accounts@boldenandlong.co.uk>" at bounding box center [283, 160] width 227 height 6
checkbox input "false"
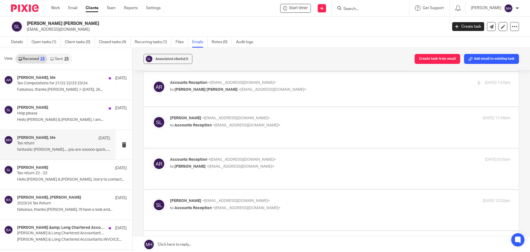
click at [311, 196] on label at bounding box center [331, 209] width 375 height 41
click at [152, 197] on input "checkbox" at bounding box center [152, 197] width 0 height 0
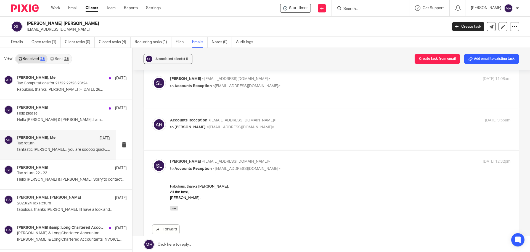
scroll to position [110, 0]
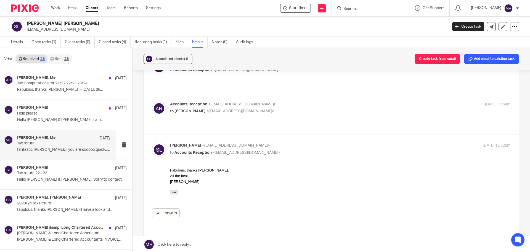
click at [300, 141] on label at bounding box center [331, 185] width 375 height 102
click at [152, 142] on input "checkbox" at bounding box center [152, 142] width 0 height 0
checkbox input "false"
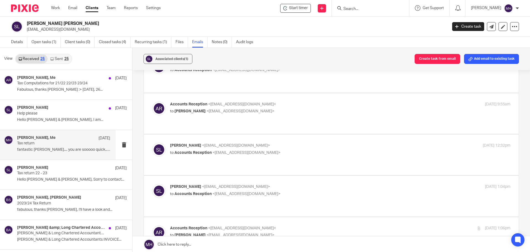
click at [300, 175] on label at bounding box center [331, 195] width 375 height 41
click at [152, 183] on input "checkbox" at bounding box center [152, 183] width 0 height 0
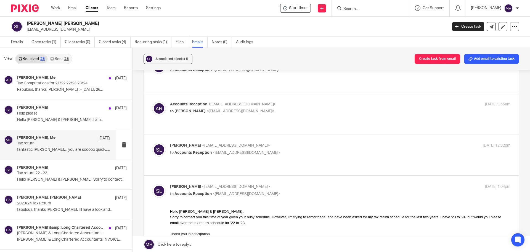
scroll to position [0, 0]
click at [303, 175] on label at bounding box center [331, 237] width 375 height 125
click at [152, 183] on input "checkbox" at bounding box center [152, 183] width 0 height 0
checkbox input "false"
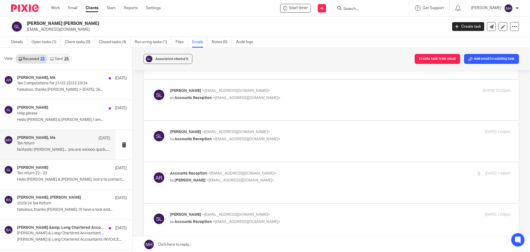
scroll to position [166, 0]
click at [300, 170] on p "Accounts Reception <accounts@boldenandlong.co.uk>" at bounding box center [283, 173] width 227 height 6
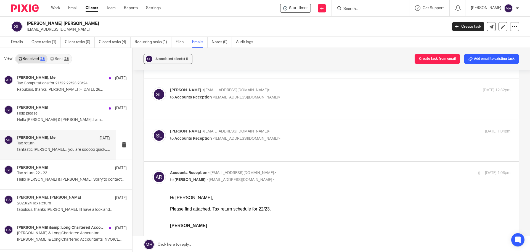
scroll to position [0, 0]
click at [300, 170] on p "Accounts Reception <accounts@boldenandlong.co.uk>" at bounding box center [283, 173] width 227 height 6
checkbox input "false"
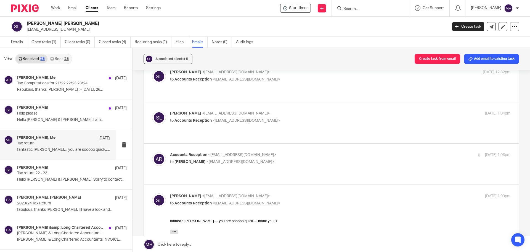
scroll to position [193, 0]
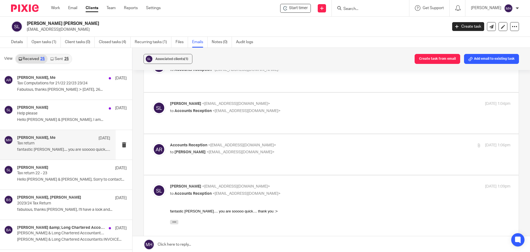
click at [300, 183] on p "Steve Long <steve222long@gmail.com>" at bounding box center [283, 186] width 227 height 6
checkbox input "false"
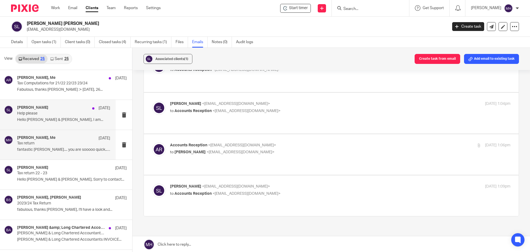
click at [62, 110] on div "Steve Long 2 Feb" at bounding box center [63, 108] width 93 height 6
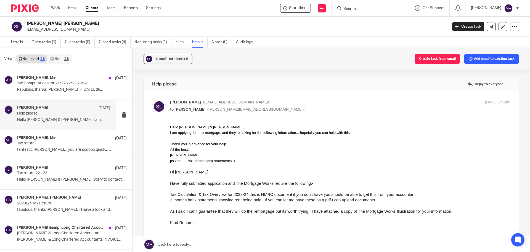
scroll to position [0, 0]
click at [361, 103] on p "Steve Long <steve222long@gmail.com>" at bounding box center [283, 102] width 227 height 6
checkbox input "false"
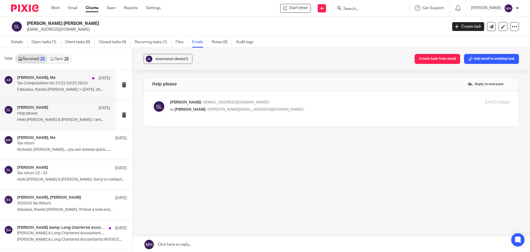
click at [50, 92] on p "Fabulous, thanks Michaela :> On Thu, 26..." at bounding box center [63, 89] width 93 height 5
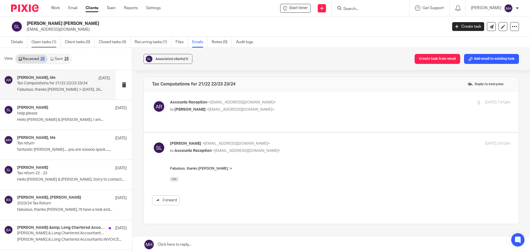
click at [44, 42] on link "Open tasks (1)" at bounding box center [45, 42] width 29 height 11
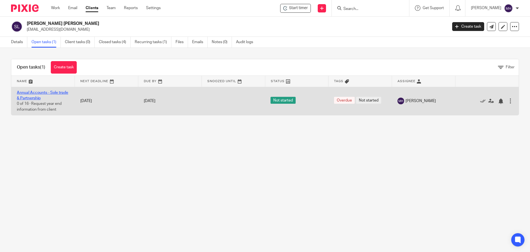
click at [40, 93] on link "Annual Accounts - Sole trade & Partnership" at bounding box center [42, 95] width 51 height 9
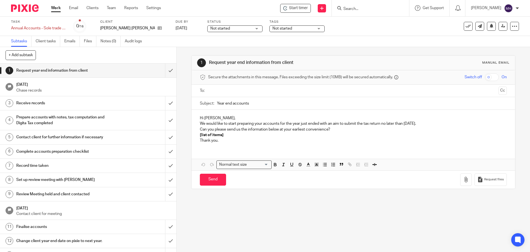
drag, startPoint x: 217, startPoint y: 118, endPoint x: 220, endPoint y: 118, distance: 3.1
click at [217, 118] on p "Hi [PERSON_NAME]," at bounding box center [353, 118] width 307 height 6
click at [222, 117] on p "Hi [PERSON_NAME]," at bounding box center [353, 118] width 307 height 6
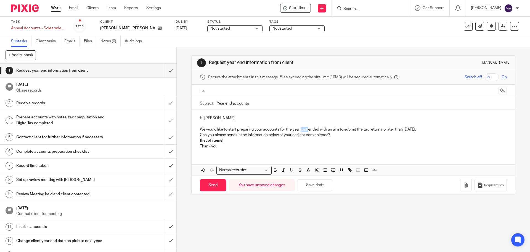
drag, startPoint x: 308, startPoint y: 130, endPoint x: 300, endPoint y: 130, distance: 7.2
click at [300, 130] on p "We would like to start preparing your accounts for the year just ended with an …" at bounding box center [353, 129] width 307 height 6
drag, startPoint x: 312, startPoint y: 129, endPoint x: 434, endPoint y: 129, distance: 121.5
click at [434, 129] on p "We would like to start preparing your accounts for the year ended with an aim t…" at bounding box center [353, 129] width 307 height 6
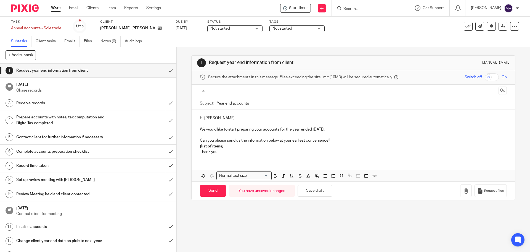
click at [219, 122] on p at bounding box center [353, 124] width 307 height 6
click at [203, 123] on p "Hipe you are well." at bounding box center [353, 124] width 307 height 6
drag, startPoint x: 230, startPoint y: 147, endPoint x: 196, endPoint y: 146, distance: 34.0
click at [196, 146] on div "Hi Steve, Hope you are well. We would like to start preparing your accounts for…" at bounding box center [353, 134] width 323 height 49
click at [324, 176] on line "button" at bounding box center [325, 176] width 2 height 0
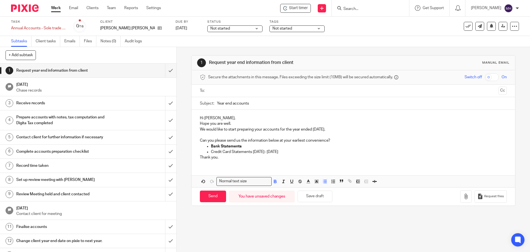
click at [252, 146] on p "Bank Statements" at bounding box center [359, 146] width 296 height 6
drag, startPoint x: 210, startPoint y: 146, endPoint x: 241, endPoint y: 149, distance: 31.3
click at [241, 149] on ul "Bank Statements Credit Card Statements 1/4/24- 5/4/25" at bounding box center [353, 148] width 307 height 11
click at [242, 146] on p "Bank Statements" at bounding box center [359, 146] width 296 height 6
drag, startPoint x: 237, startPoint y: 146, endPoint x: 210, endPoint y: 146, distance: 27.3
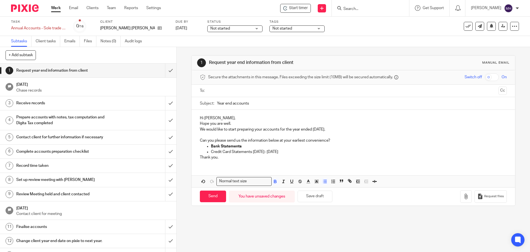
click at [211, 146] on p "Bank Statements" at bounding box center [359, 146] width 296 height 6
click at [274, 180] on icon "button" at bounding box center [275, 180] width 2 height 1
click at [254, 146] on p "Bank Statements" at bounding box center [359, 146] width 296 height 6
click at [282, 149] on p "Credit Card Statements 1/4/24- 5/4/25" at bounding box center [359, 152] width 296 height 6
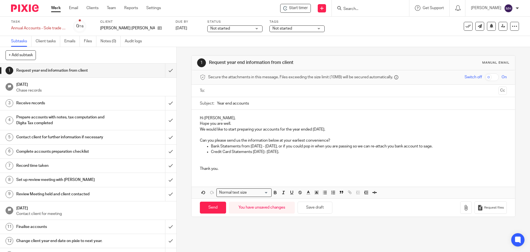
click at [228, 118] on p "Hi Steve," at bounding box center [353, 118] width 307 height 6
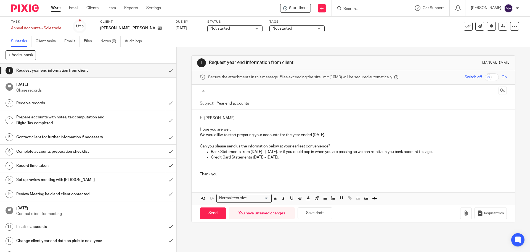
click at [215, 119] on p "Hi Steve" at bounding box center [353, 118] width 307 height 6
click at [238, 129] on p "Hope you are well." at bounding box center [353, 129] width 307 height 6
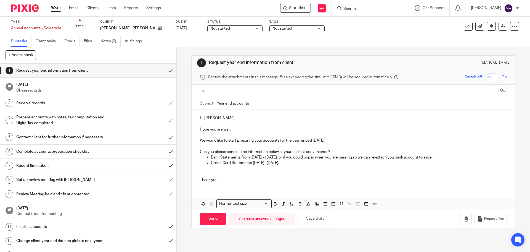
click at [227, 178] on p "Thank you." at bounding box center [353, 180] width 307 height 6
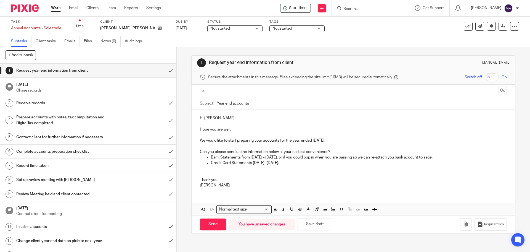
click at [228, 90] on input "text" at bounding box center [353, 91] width 286 height 6
click at [211, 227] on input "Send" at bounding box center [213, 225] width 26 height 12
type input "Sent"
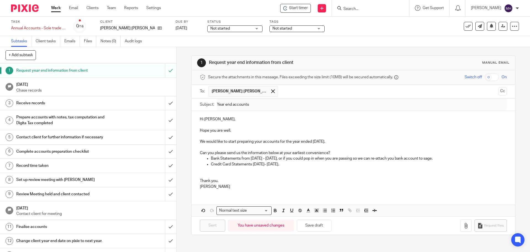
click at [282, 29] on span "Not started" at bounding box center [293, 29] width 41 height 6
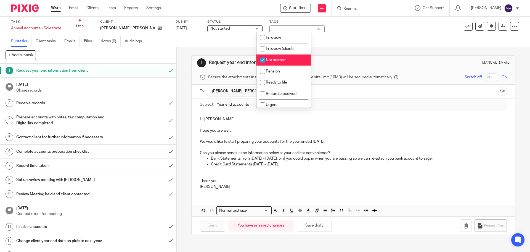
click at [290, 63] on li "Not started" at bounding box center [284, 59] width 55 height 11
checkbox input "false"
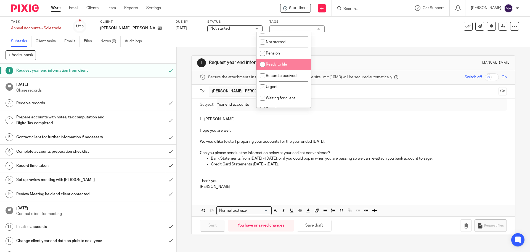
scroll to position [28, 0]
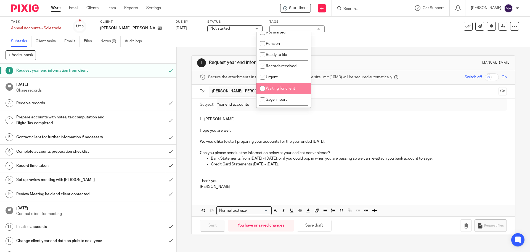
click at [298, 88] on li "Waiting for client" at bounding box center [284, 88] width 55 height 11
checkbox input "true"
click at [370, 58] on div "1 Request year end information from client Manual email" at bounding box center [353, 62] width 312 height 9
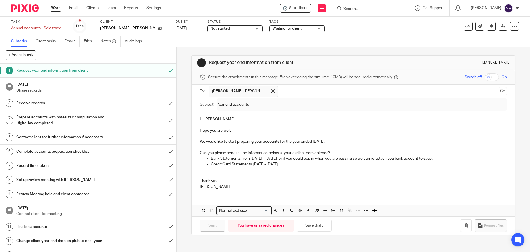
click at [349, 10] on input "Search" at bounding box center [368, 9] width 50 height 5
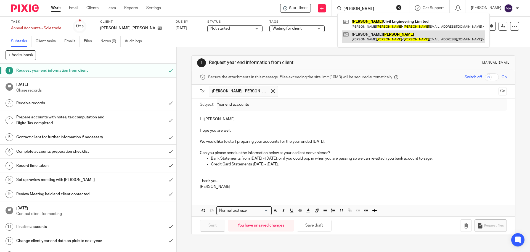
type input "lynch"
click at [391, 36] on link at bounding box center [414, 36] width 144 height 13
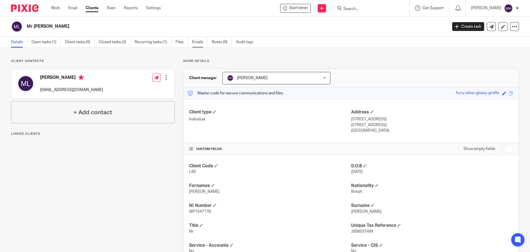
click at [201, 41] on link "Emails" at bounding box center [199, 42] width 15 height 11
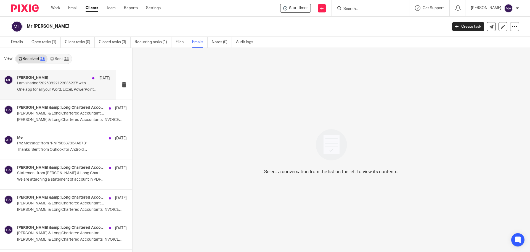
click at [85, 94] on div "[PERSON_NAME] [DATE] I am sharing '20250822122835227' with you One app for all …" at bounding box center [58, 85] width 116 height 30
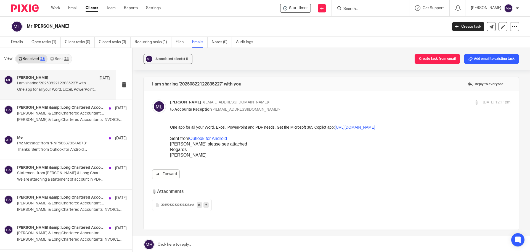
click at [177, 205] on span "20250822122835227" at bounding box center [175, 204] width 28 height 3
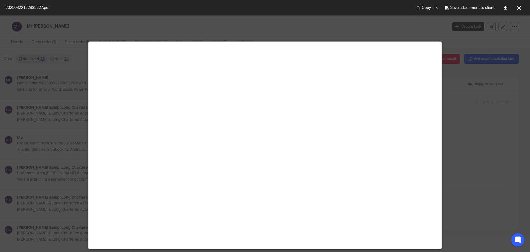
click at [518, 7] on icon at bounding box center [519, 8] width 4 height 4
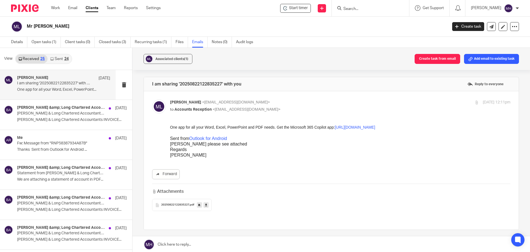
click at [61, 59] on link "Sent 24" at bounding box center [60, 58] width 24 height 9
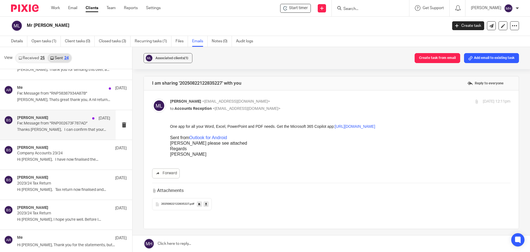
scroll to position [28, 0]
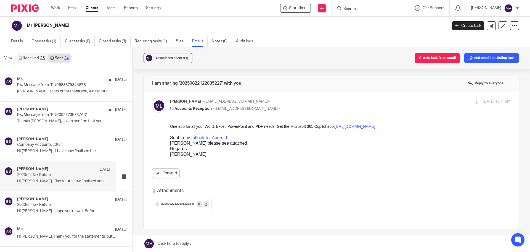
click at [71, 172] on p "2023/24 Tax Return" at bounding box center [54, 174] width 75 height 5
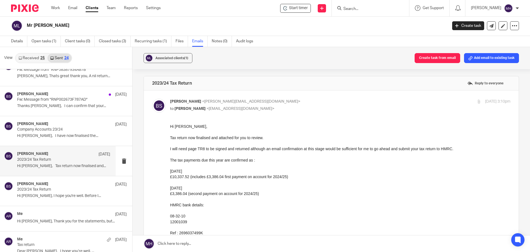
scroll to position [55, 0]
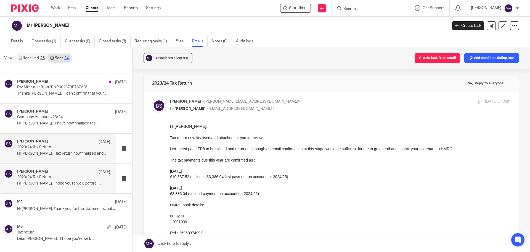
click at [65, 172] on div "Brian Surridge 17 Jan" at bounding box center [63, 172] width 93 height 6
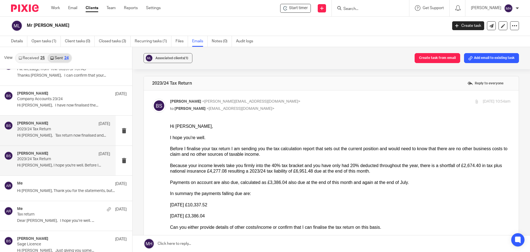
scroll to position [83, 0]
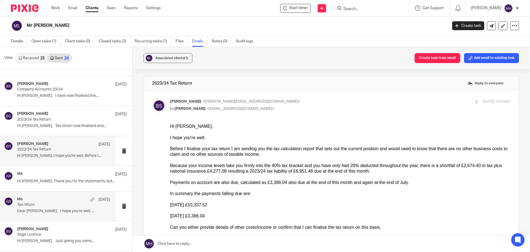
click at [57, 200] on div "Me 25 Oct" at bounding box center [63, 200] width 93 height 6
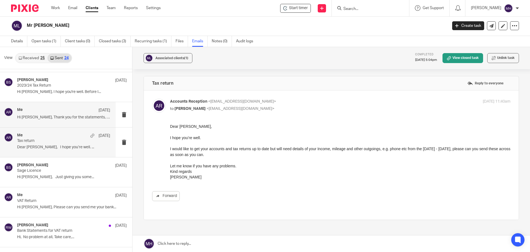
scroll to position [138, 0]
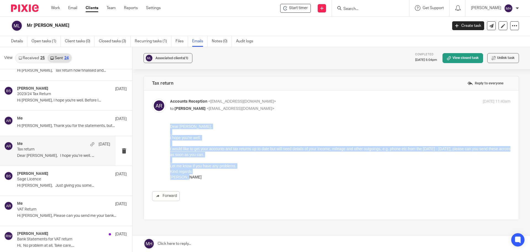
drag, startPoint x: 185, startPoint y: 178, endPoint x: 325, endPoint y: 246, distance: 156.1
click at [170, 123] on html "Dear Michael, I hope you’re well. I would like to get your accounts and tax ret…" at bounding box center [340, 151] width 341 height 56
copy div "Dear Michael, I hope you’re well. I would like to get your accounts and tax ret…"
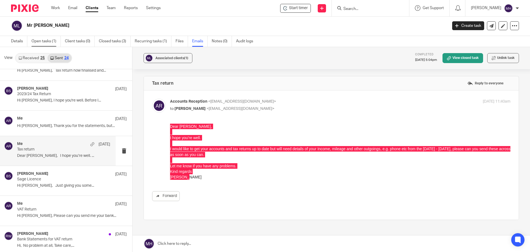
click at [39, 41] on link "Open tasks (1)" at bounding box center [45, 41] width 29 height 11
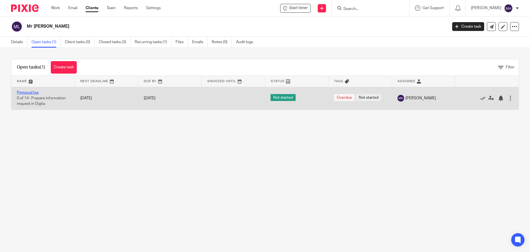
click at [35, 92] on link "Personal tax" at bounding box center [28, 93] width 22 height 4
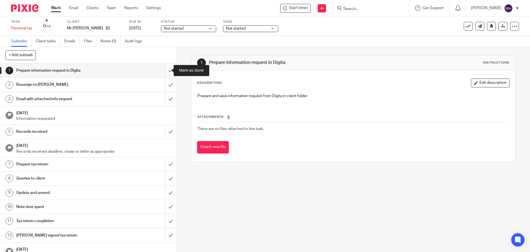
click at [166, 70] on input "submit" at bounding box center [88, 71] width 176 height 14
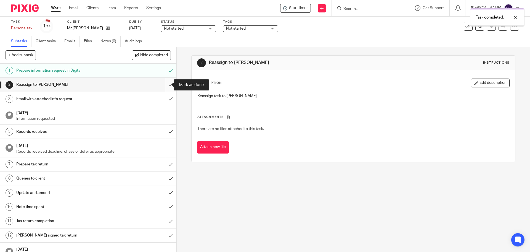
click at [165, 84] on input "submit" at bounding box center [88, 85] width 176 height 14
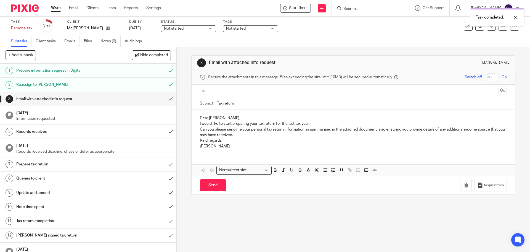
click at [242, 136] on p "Can you please send me your personal tax return information as summarised in th…" at bounding box center [353, 131] width 307 height 11
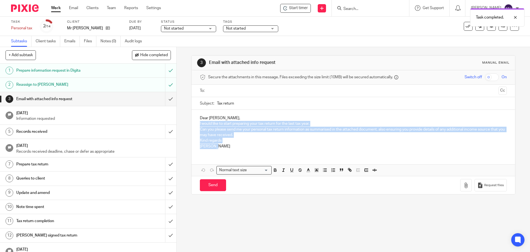
drag, startPoint x: 221, startPoint y: 147, endPoint x: 186, endPoint y: 123, distance: 42.4
click at [186, 123] on div "3 Email with attached info request Manual email Secure the attachments in this …" at bounding box center [354, 149] width 354 height 205
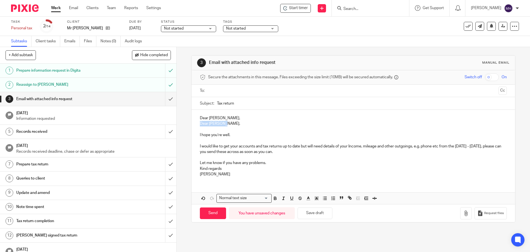
drag, startPoint x: 224, startPoint y: 123, endPoint x: 217, endPoint y: 116, distance: 10.9
click at [194, 124] on div "Dear Michael, Dear Michael, I hope you’re well. I would like to get your accoun…" at bounding box center [353, 145] width 323 height 71
click at [222, 119] on p "Dear Michael," at bounding box center [353, 118] width 307 height 6
drag, startPoint x: 464, startPoint y: 144, endPoint x: 475, endPoint y: 151, distance: 12.9
click at [465, 145] on p "I would like to get your accounts and tax returns up to date but will need deta…" at bounding box center [353, 148] width 307 height 11
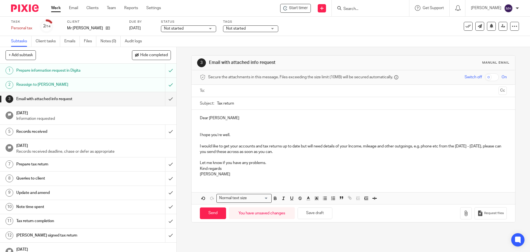
click at [479, 144] on p "I would like to get your accounts and tax returns up to date but will need deta…" at bounding box center [353, 148] width 307 height 11
click at [248, 89] on input "text" at bounding box center [353, 91] width 286 height 6
click at [216, 215] on input "Send" at bounding box center [213, 214] width 26 height 12
type input "Sent"
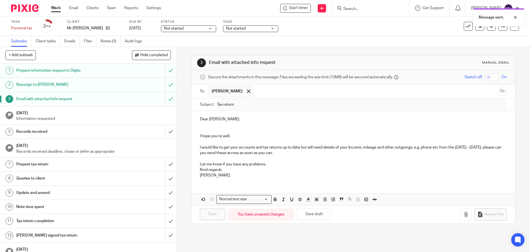
click at [248, 26] on span "Not started" at bounding box center [246, 29] width 41 height 6
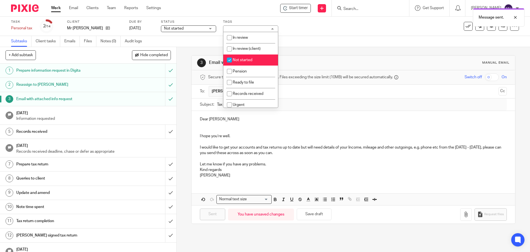
click at [257, 59] on li "Not started" at bounding box center [250, 59] width 55 height 11
checkbox input "false"
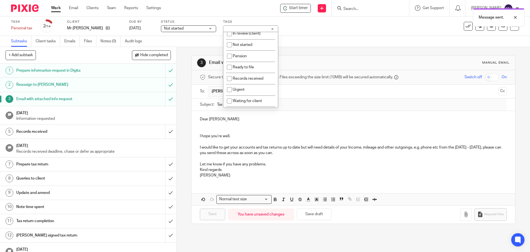
scroll to position [28, 0]
click at [267, 88] on li "Waiting for client" at bounding box center [250, 88] width 55 height 11
checkbox input "true"
click at [346, 52] on div "3 Email with attached info request Manual email Secure the attachments in this …" at bounding box center [353, 139] width 324 height 185
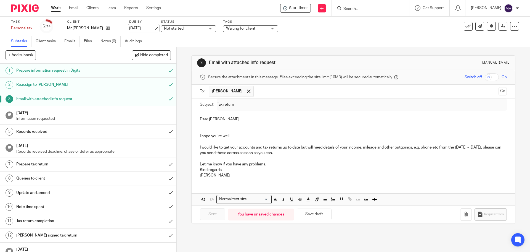
click at [140, 29] on link "[DATE]" at bounding box center [141, 28] width 25 height 6
click at [57, 9] on link "Work" at bounding box center [56, 8] width 10 height 6
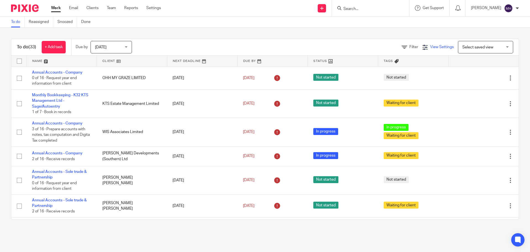
click at [423, 45] on icon at bounding box center [426, 47] width 6 height 6
click at [296, 18] on div "To do Reassigned Snoozed Done" at bounding box center [265, 22] width 530 height 11
click at [494, 47] on span "Select saved view" at bounding box center [483, 47] width 40 height 12
click at [494, 47] on div "Select saved view Select saved view" at bounding box center [485, 47] width 55 height 12
click at [68, 23] on link "Snoozed" at bounding box center [67, 22] width 20 height 11
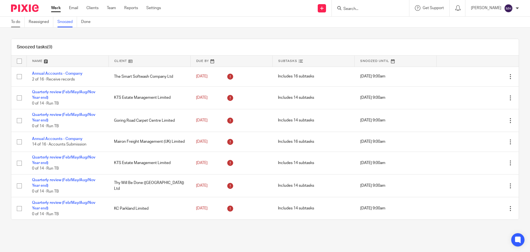
click at [15, 21] on link "To do" at bounding box center [18, 22] width 14 height 11
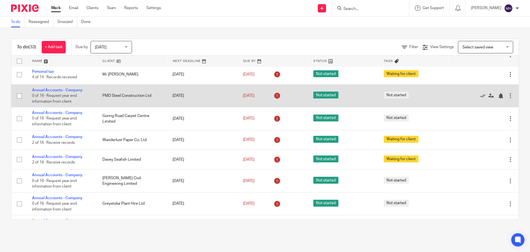
scroll to position [359, 0]
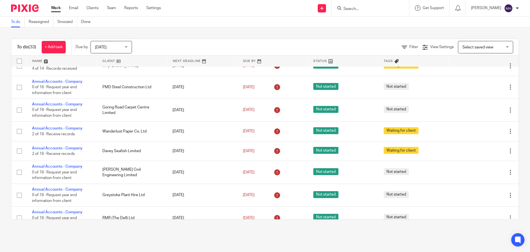
click at [178, 32] on div "To do (33) + Add task Due by [DATE] [DATE] [DATE] [DATE] This week Next week Th…" at bounding box center [265, 129] width 530 height 203
click at [56, 7] on link "Work" at bounding box center [56, 8] width 10 height 6
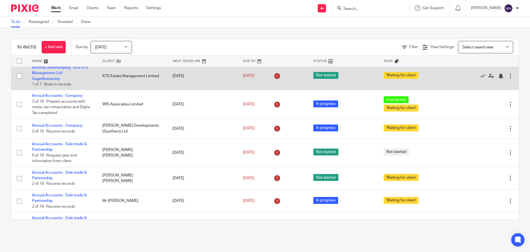
scroll to position [55, 0]
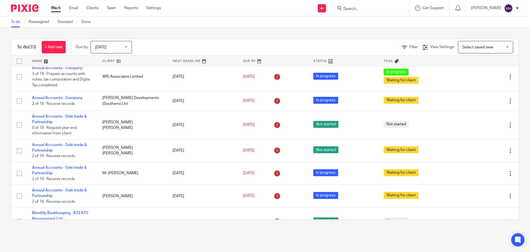
click at [349, 9] on input "Search" at bounding box center [368, 9] width 50 height 5
type input "samrt"
drag, startPoint x: 371, startPoint y: 3, endPoint x: 321, endPoint y: 6, distance: 50.6
click at [320, 6] on div "Send new email Create task Add client samrt The Smart Softwash Company Ltd Step…" at bounding box center [349, 8] width 361 height 16
click at [181, 31] on div "To do (33) + Add task Due by Today Today Today Tomorrow This week Next week Thi…" at bounding box center [265, 129] width 530 height 203
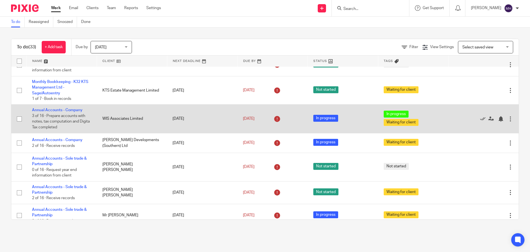
scroll to position [0, 0]
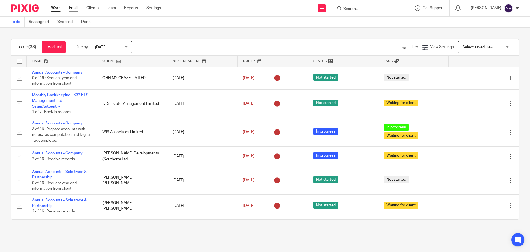
click at [73, 9] on link "Email" at bounding box center [73, 8] width 9 height 6
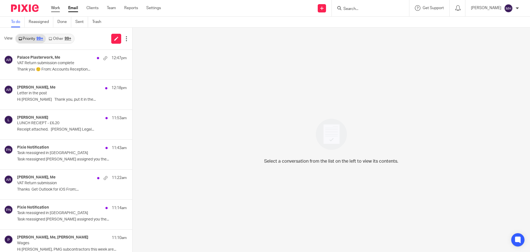
click at [56, 8] on link "Work" at bounding box center [55, 8] width 9 height 6
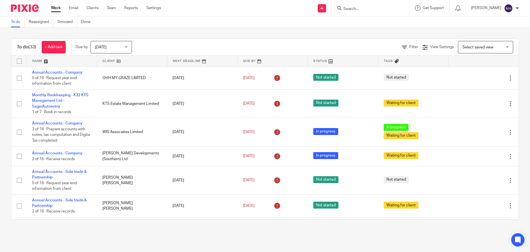
click at [360, 8] on input "Search" at bounding box center [368, 9] width 50 height 5
type input "silver"
click at [375, 21] on link at bounding box center [376, 21] width 68 height 8
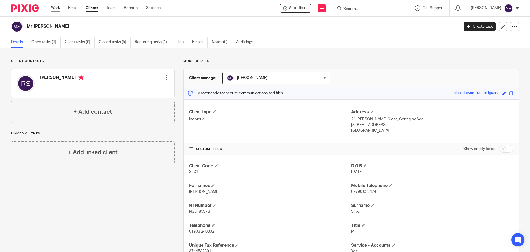
click at [52, 6] on link "Work" at bounding box center [55, 8] width 9 height 6
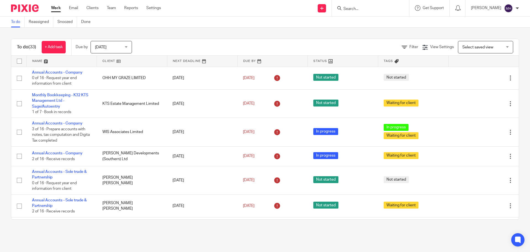
click at [348, 10] on input "Search" at bounding box center [368, 9] width 50 height 5
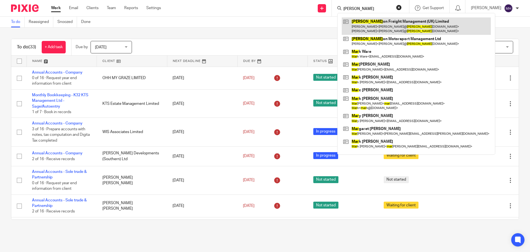
type input "[PERSON_NAME]"
click at [367, 22] on link at bounding box center [416, 25] width 149 height 17
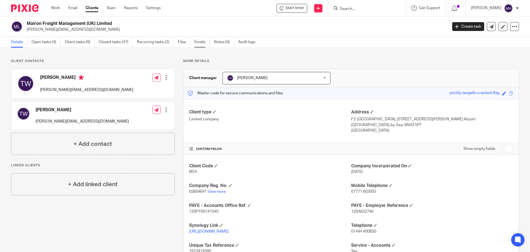
click at [200, 41] on link "Emails" at bounding box center [201, 42] width 15 height 11
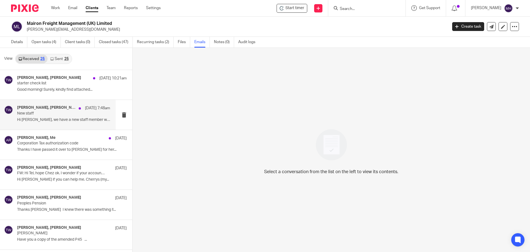
click at [58, 114] on p "New staff" at bounding box center [54, 113] width 75 height 5
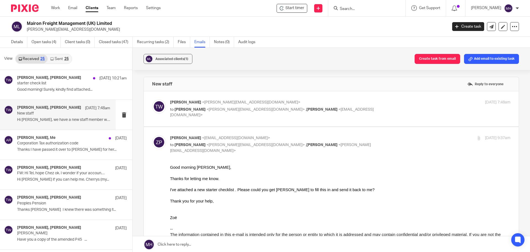
click at [326, 90] on div "New staff Reply to everyone" at bounding box center [331, 84] width 375 height 14
click at [321, 94] on label at bounding box center [331, 108] width 375 height 35
click at [152, 99] on input "checkbox" at bounding box center [152, 99] width 0 height 0
checkbox input "true"
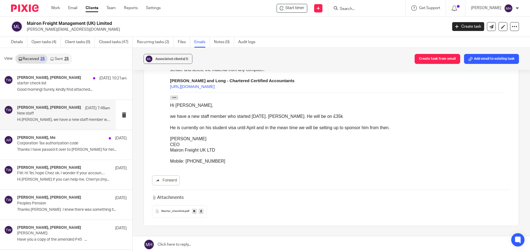
scroll to position [276, 0]
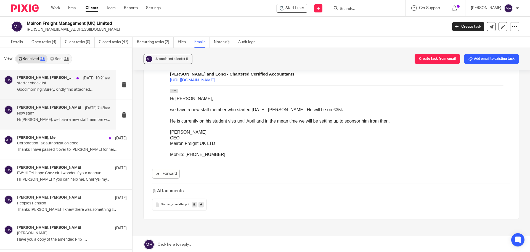
click at [65, 94] on div "Nishanth Nair, Tommy Watson 16 Sep 10:21am starter check list Good morning! Sur…" at bounding box center [63, 84] width 93 height 19
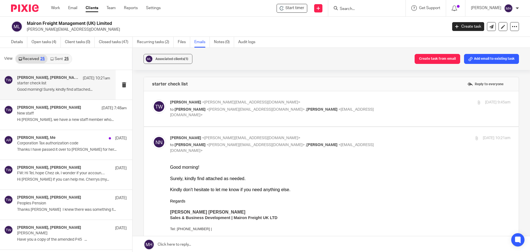
scroll to position [0, 0]
click at [345, 103] on p "Tommy Watson <tommy@mairon.co.uk>" at bounding box center [283, 102] width 227 height 6
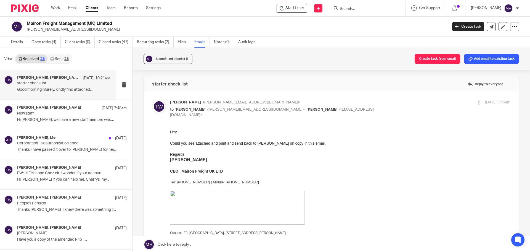
click at [352, 104] on p "Tommy Watson <tommy@mairon.co.uk>" at bounding box center [283, 102] width 227 height 6
checkbox input "false"
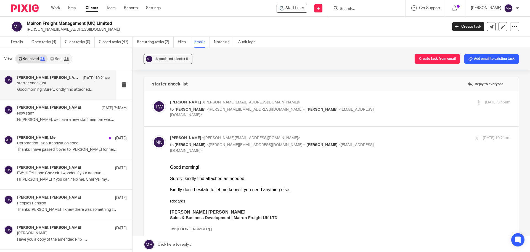
click at [357, 138] on p "Nishanth Nair <nishanth@mairon.co.uk>" at bounding box center [283, 138] width 227 height 6
checkbox input "false"
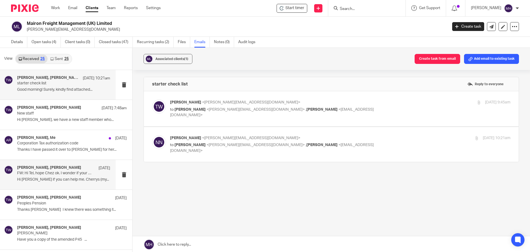
click at [96, 187] on div "Zoe Payne, Terry Watson 27 Aug FW: Hi Tel, hope Chez ok. I wonder if your accou…" at bounding box center [58, 175] width 116 height 30
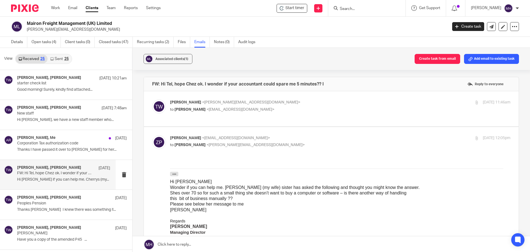
click at [333, 98] on label at bounding box center [331, 108] width 375 height 35
click at [152, 99] on input "checkbox" at bounding box center [152, 99] width 0 height 0
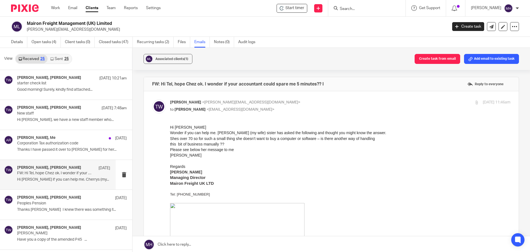
click at [306, 102] on p "Terry Watson <terry@mairon.co.uk>" at bounding box center [283, 102] width 227 height 6
checkbox input "false"
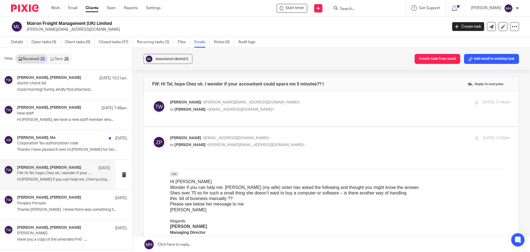
click at [152, 135] on input "checkbox" at bounding box center [152, 135] width 0 height 0
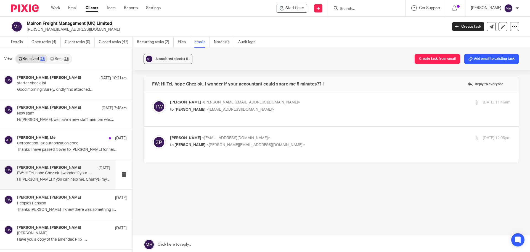
click at [333, 130] on label at bounding box center [331, 144] width 375 height 35
click at [152, 135] on input "checkbox" at bounding box center [152, 135] width 0 height 0
checkbox input "true"
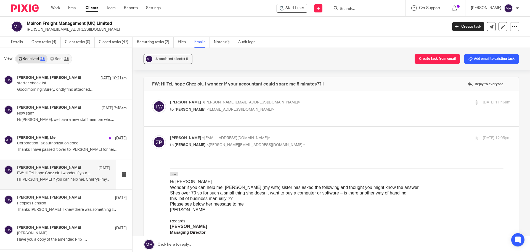
click at [60, 61] on link "Sent 25" at bounding box center [60, 58] width 24 height 9
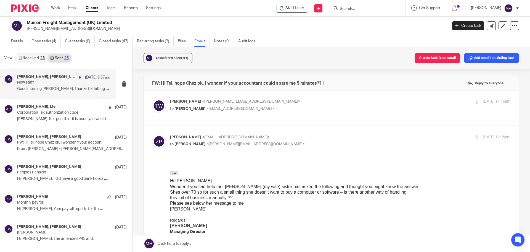
click at [68, 81] on p "New staff" at bounding box center [54, 82] width 75 height 5
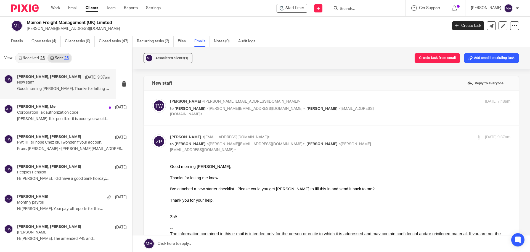
scroll to position [0, 0]
click at [346, 100] on p "Tommy Watson <tommy@mairon.co.uk>" at bounding box center [283, 102] width 227 height 6
checkbox input "true"
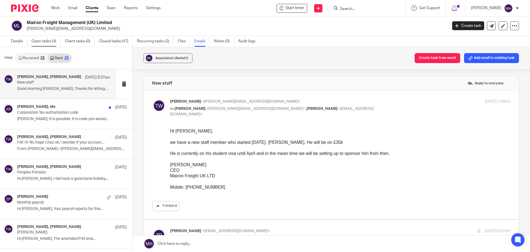
click at [38, 39] on link "Open tasks (4)" at bounding box center [45, 41] width 29 height 11
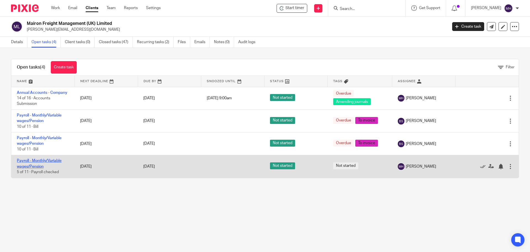
click at [36, 160] on link "Payroll - Monthly/Variable wages/Pension" at bounding box center [39, 163] width 45 height 9
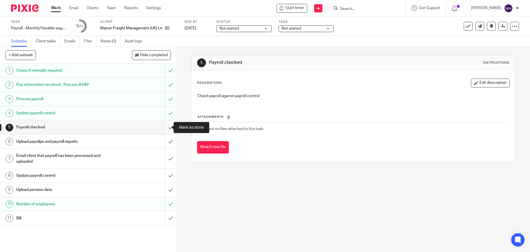
click at [165, 127] on input "submit" at bounding box center [88, 127] width 176 height 14
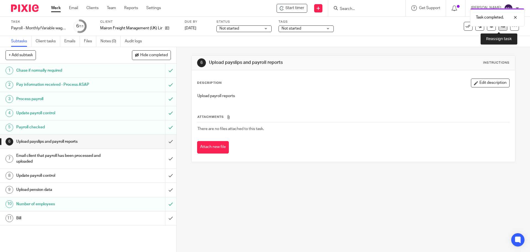
click at [500, 29] on link at bounding box center [503, 26] width 9 height 9
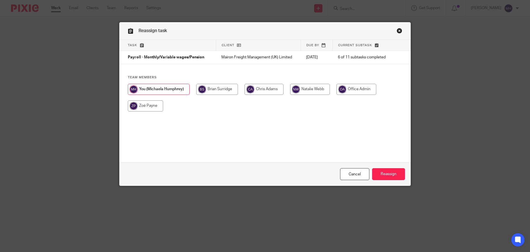
click at [136, 109] on input "radio" at bounding box center [145, 105] width 35 height 11
radio input "true"
click at [394, 174] on input "Reassign" at bounding box center [388, 174] width 33 height 12
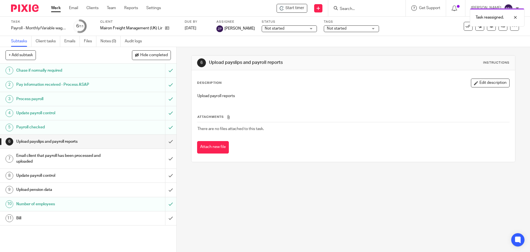
click link "Work"
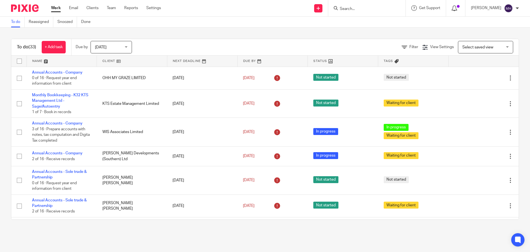
click at [452, 7] on icon at bounding box center [455, 9] width 6 height 6
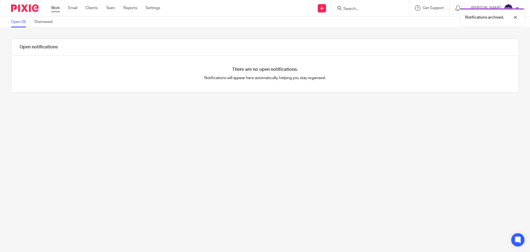
click at [56, 7] on link "Work" at bounding box center [55, 8] width 9 height 6
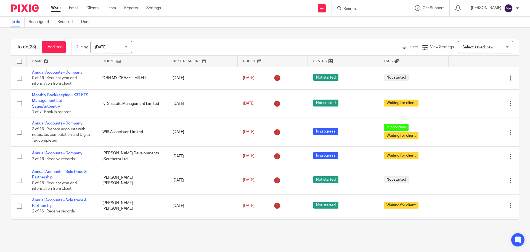
click at [56, 7] on link "Work" at bounding box center [56, 8] width 10 height 6
click at [354, 6] on form at bounding box center [372, 8] width 59 height 7
click at [351, 8] on input "Search" at bounding box center [368, 9] width 50 height 5
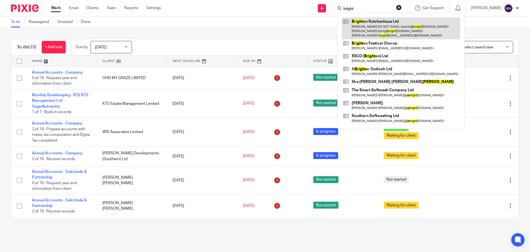
type input "bright"
click at [381, 31] on link at bounding box center [401, 28] width 118 height 22
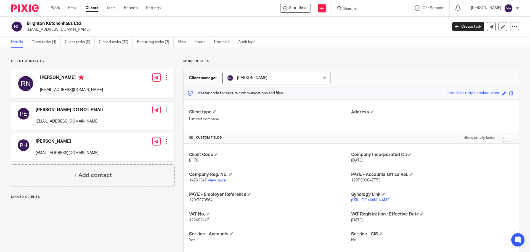
click at [51, 43] on link "Open tasks (4)" at bounding box center [45, 42] width 29 height 11
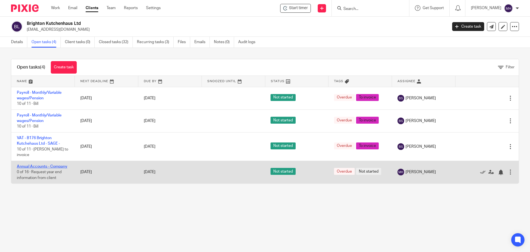
click at [53, 168] on link "Annual Accounts - Company" at bounding box center [42, 166] width 51 height 4
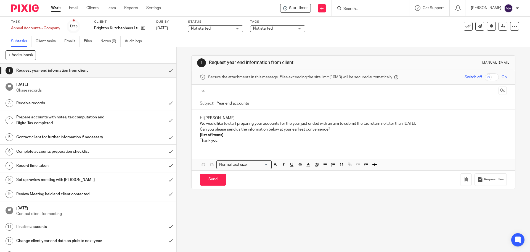
click at [212, 119] on p "Hi [PERSON_NAME]," at bounding box center [353, 118] width 307 height 6
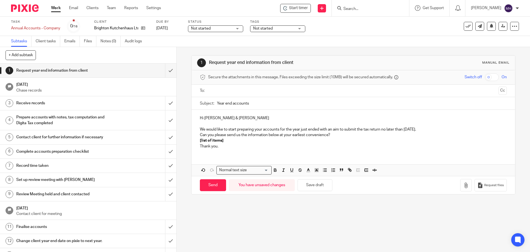
drag, startPoint x: 320, startPoint y: 129, endPoint x: 428, endPoint y: 129, distance: 108.3
click at [428, 129] on p "We would like to start preparing your accounts for the year just ended with an …" at bounding box center [353, 129] width 307 height 6
drag, startPoint x: 308, startPoint y: 129, endPoint x: 299, endPoint y: 130, distance: 9.2
click at [299, 130] on p "We would like to start preparing your accounts for the year just ended [DATE]" at bounding box center [353, 129] width 307 height 6
click at [329, 129] on p "We would like to start preparing your accounts for the yearended [DATE]" at bounding box center [353, 129] width 307 height 6
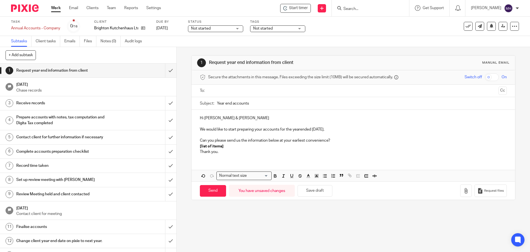
click at [335, 139] on p "Can you please send us the information below at your earliest convenience?" at bounding box center [353, 141] width 307 height 6
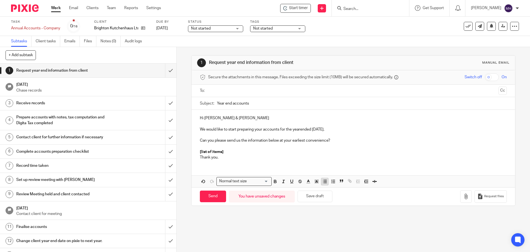
click at [325, 183] on line "button" at bounding box center [325, 183] width 2 height 0
drag, startPoint x: 241, startPoint y: 146, endPoint x: 341, endPoint y: 149, distance: 100.0
click at [341, 149] on div "Hi [PERSON_NAME] & [PERSON_NAME] We would like to start preparing your accounts…" at bounding box center [353, 137] width 323 height 54
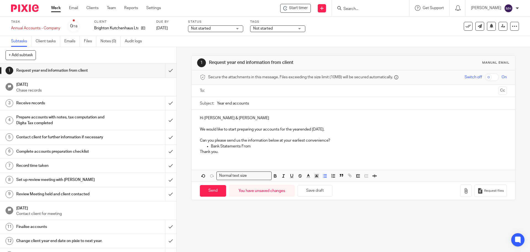
click at [260, 147] on p "Bank Statements From" at bounding box center [359, 146] width 296 height 6
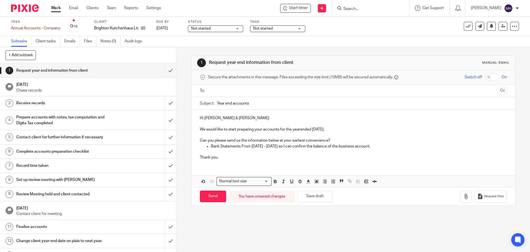
click at [229, 155] on p "Thank you." at bounding box center [353, 157] width 307 height 6
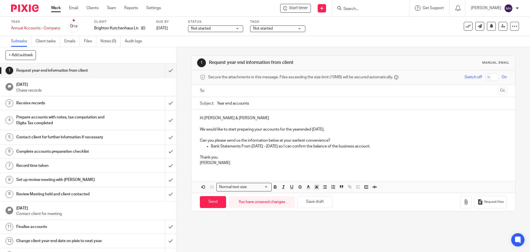
click at [295, 130] on p "We would like to start preparing your accounts for the yearended [DATE]." at bounding box center [353, 129] width 307 height 6
click at [299, 129] on p "We would like to start preparing your accounts for the yearended [DATE]." at bounding box center [353, 129] width 307 height 6
click at [221, 87] on ul at bounding box center [354, 90] width 290 height 9
click at [222, 89] on input "text" at bounding box center [353, 91] width 286 height 6
click at [279, 89] on input "text" at bounding box center [384, 91] width 225 height 11
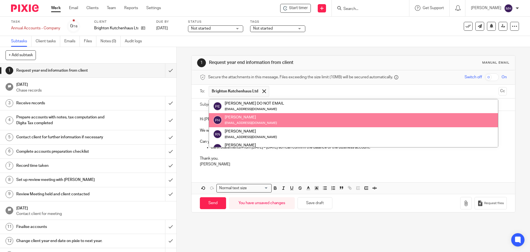
scroll to position [28, 0]
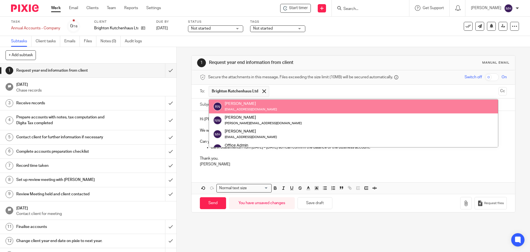
click at [300, 91] on input "text" at bounding box center [384, 91] width 225 height 11
click at [300, 90] on input "text" at bounding box center [384, 91] width 225 height 11
click at [267, 110] on small "[EMAIL_ADDRESS][DOMAIN_NAME]" at bounding box center [251, 109] width 52 height 3
click at [271, 107] on div "[EMAIL_ADDRESS][DOMAIN_NAME]" at bounding box center [251, 109] width 52 height 6
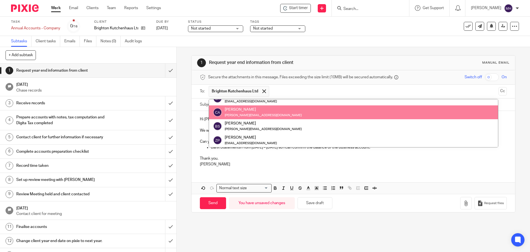
click at [342, 174] on div "Hi [PERSON_NAME] & [PERSON_NAME] would like to start preparing your accounts fo…" at bounding box center [353, 152] width 323 height 83
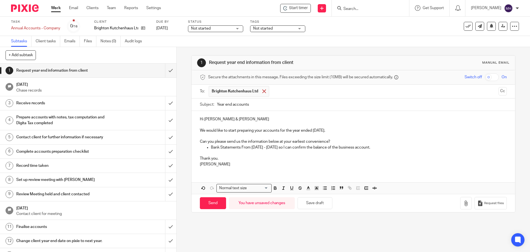
click at [263, 91] on span at bounding box center [264, 91] width 4 height 4
click at [237, 94] on ul at bounding box center [354, 90] width 290 height 9
click at [239, 90] on input "text" at bounding box center [353, 91] width 286 height 6
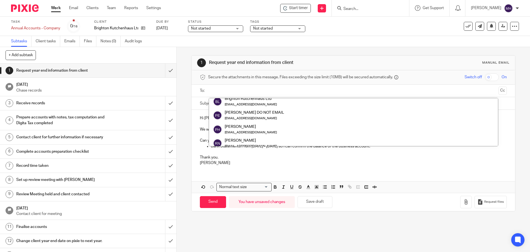
scroll to position [0, 0]
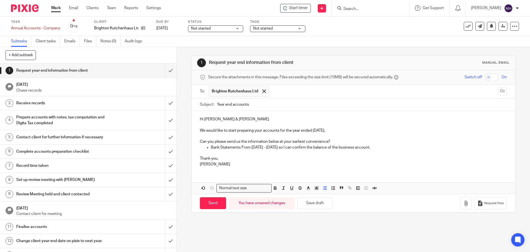
click at [377, 147] on p "Bank Statements From [DATE] - [DATE] so I can confirm the balance of the busine…" at bounding box center [359, 147] width 296 height 6
click at [213, 206] on input "Send" at bounding box center [213, 203] width 26 height 12
type input "Sent"
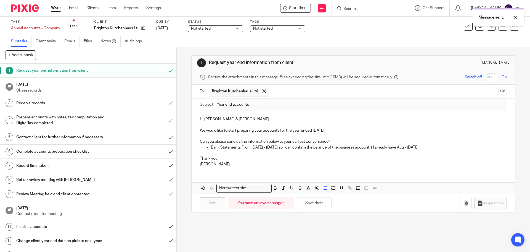
click at [283, 28] on span "Not started" at bounding box center [273, 29] width 41 height 6
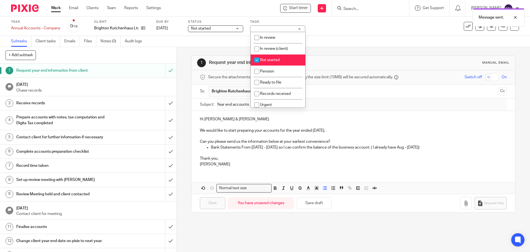
click at [280, 61] on li "Not started" at bounding box center [278, 59] width 55 height 11
checkbox input "false"
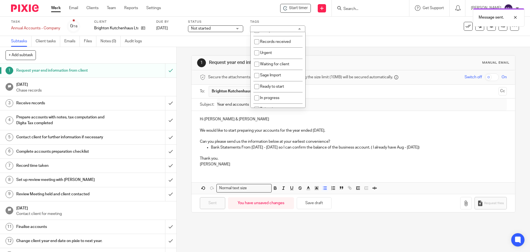
scroll to position [55, 0]
click at [290, 61] on li "Waiting for client" at bounding box center [278, 60] width 55 height 11
checkbox input "true"
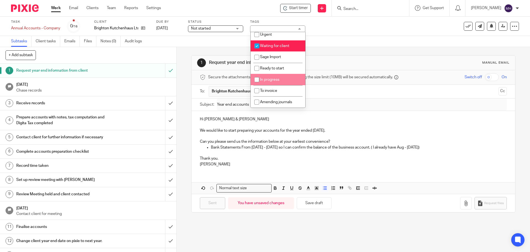
click at [288, 80] on li "In progress" at bounding box center [278, 79] width 55 height 11
checkbox input "true"
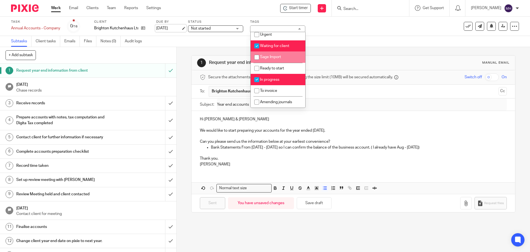
click at [164, 28] on link "[DATE]" at bounding box center [168, 28] width 25 height 6
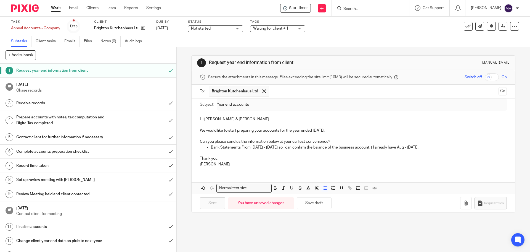
click at [373, 45] on div "Subtasks Client tasks Emails Files Notes (0) Audit logs" at bounding box center [265, 41] width 530 height 11
